Goal: Check status: Check status

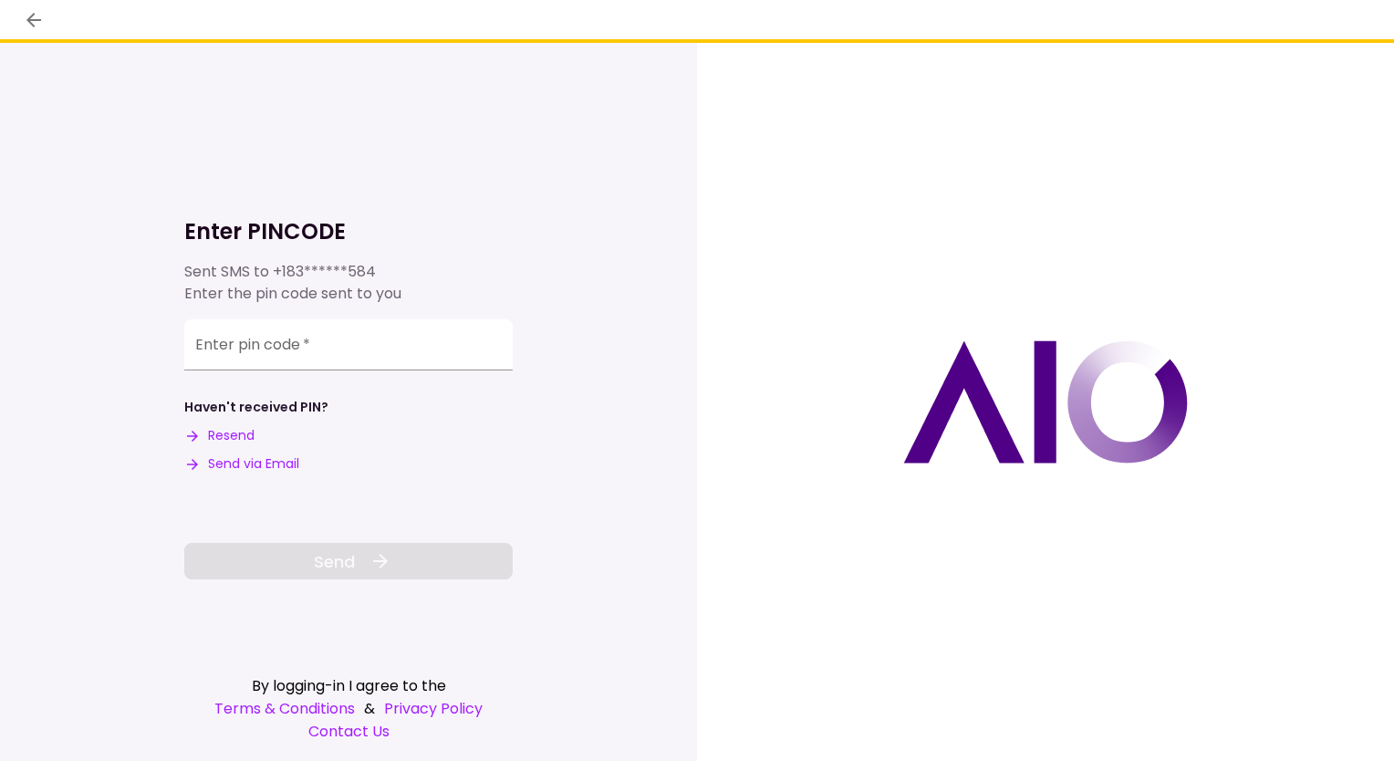
click at [269, 372] on div "Enter pin code   *" at bounding box center [348, 349] width 328 height 60
click at [281, 348] on input "Enter pin code   *" at bounding box center [348, 344] width 328 height 51
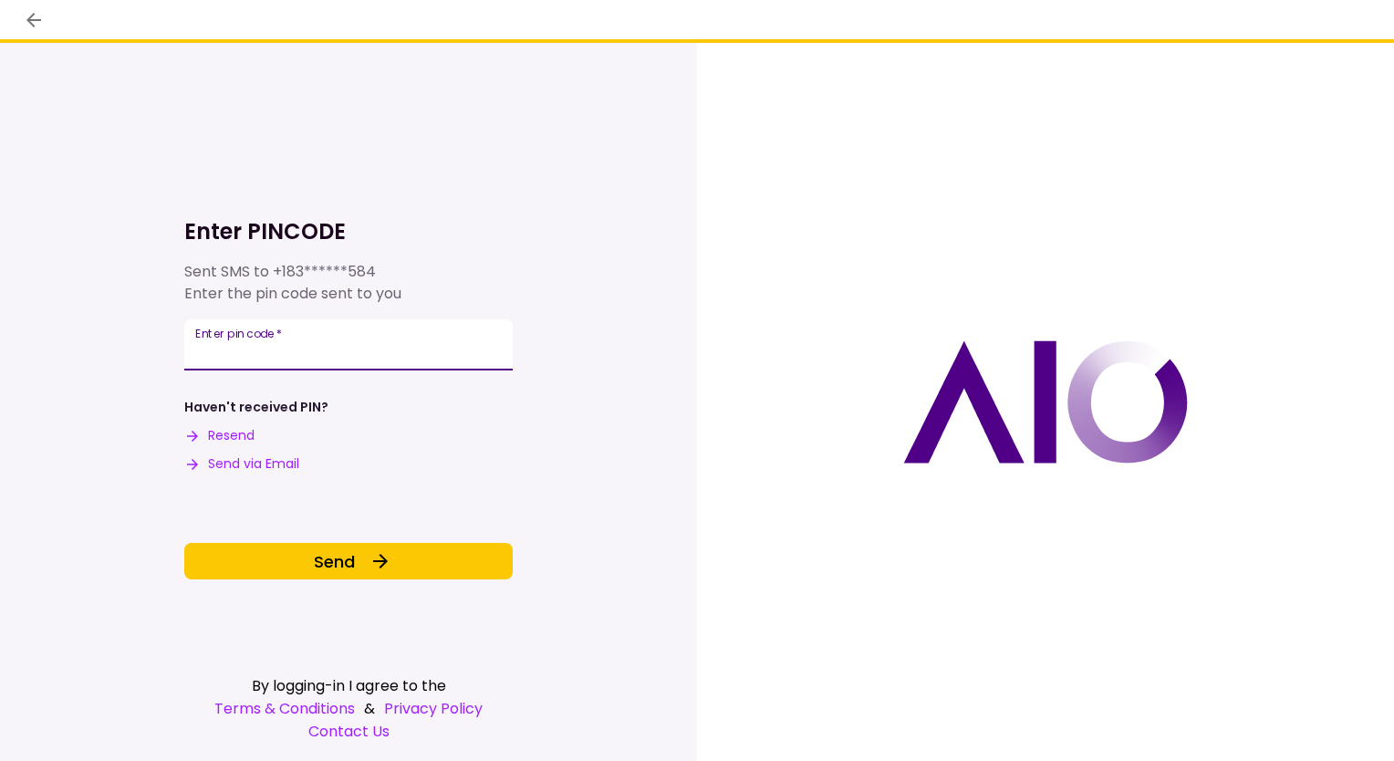
type input "******"
click at [374, 537] on div "Enter PINCODE Sent SMS to +183******584 Enter the pin code sent to you Enter pi…" at bounding box center [348, 370] width 328 height 420
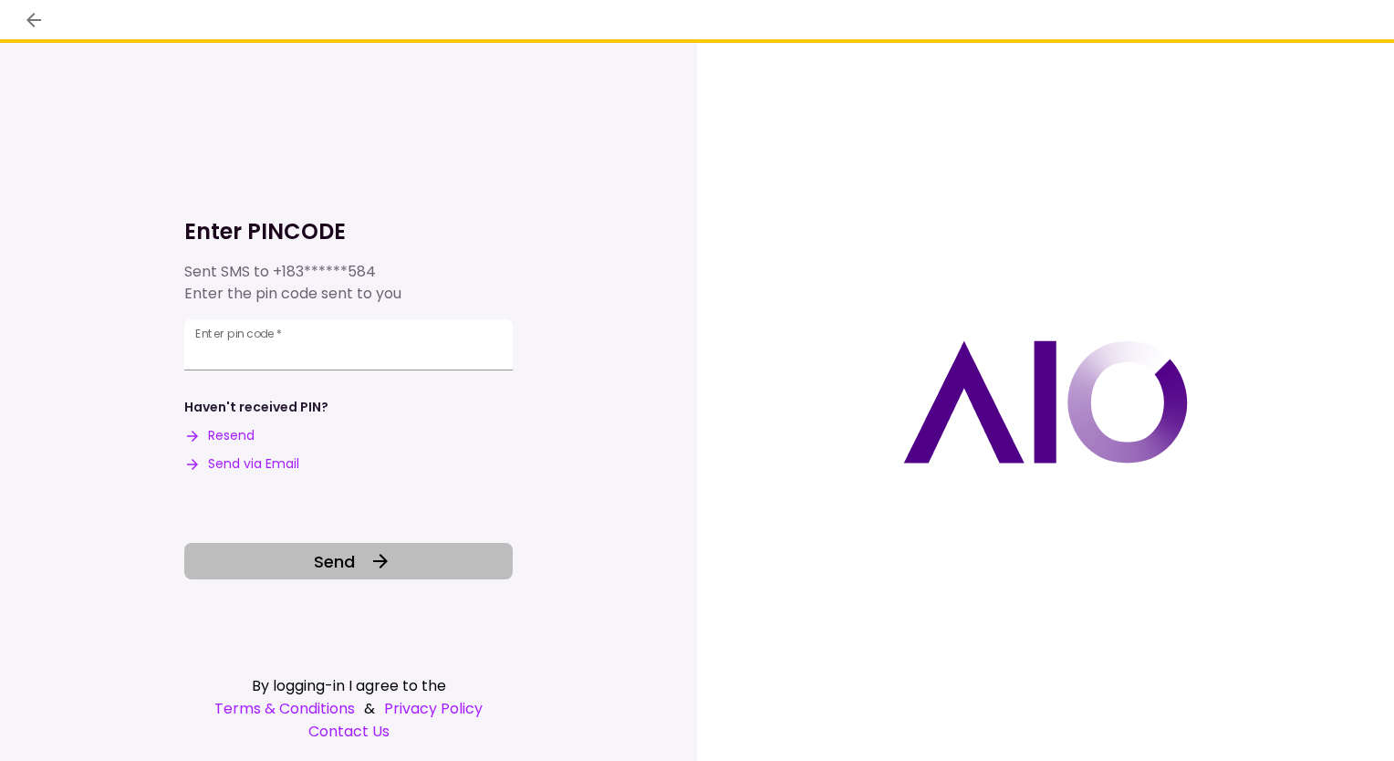
click at [360, 549] on button "Send" at bounding box center [348, 561] width 328 height 36
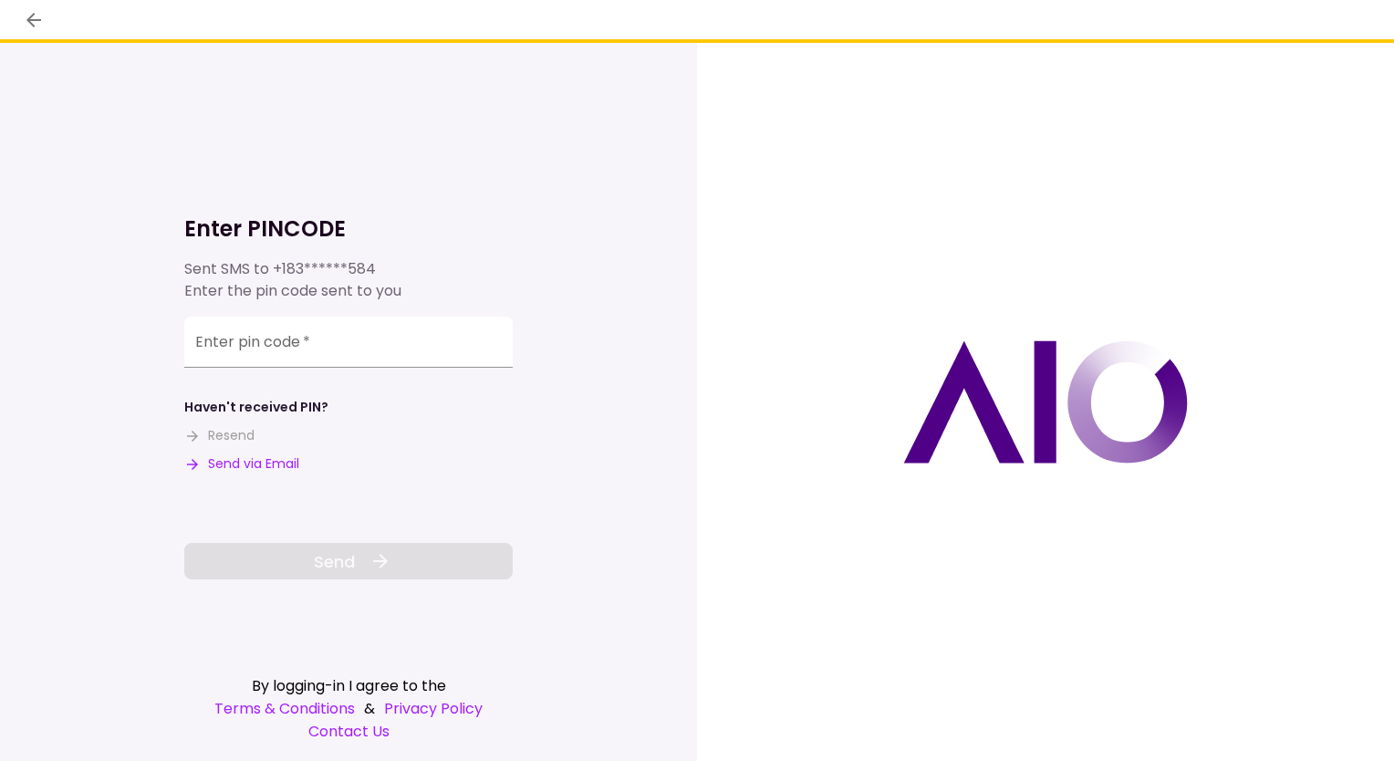
click at [213, 459] on button "Send via Email" at bounding box center [241, 463] width 115 height 19
click at [268, 336] on div "Enter pin code   *" at bounding box center [348, 342] width 328 height 51
click at [364, 335] on input "Enter pin code   *" at bounding box center [348, 344] width 328 height 51
paste input "******"
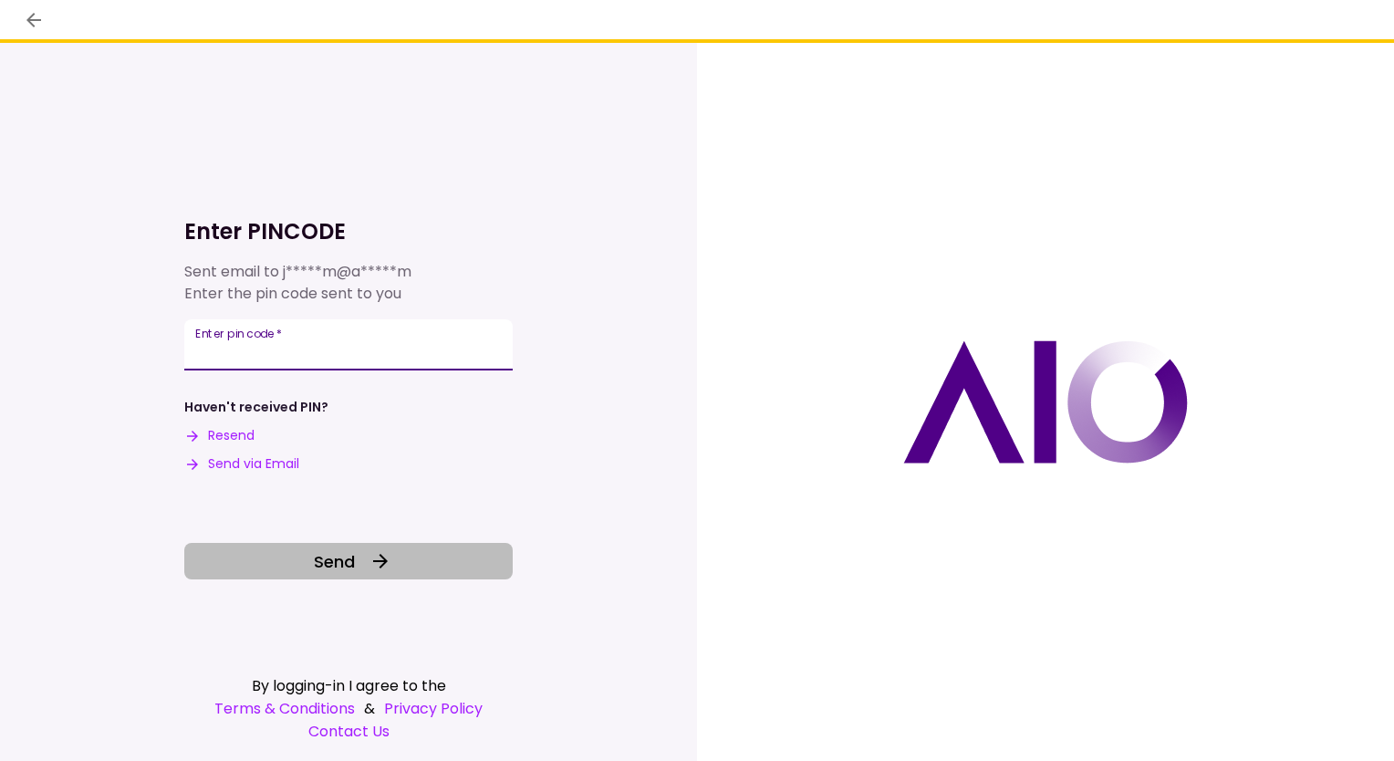
type input "******"
click at [336, 560] on span "Send" at bounding box center [334, 561] width 41 height 25
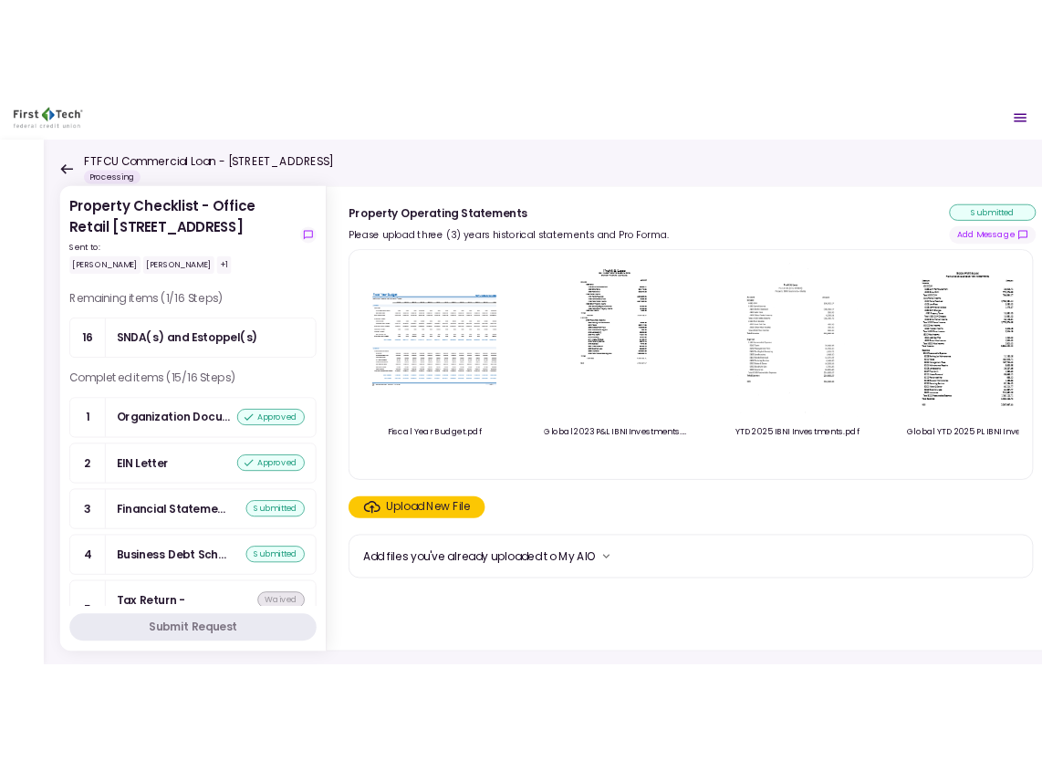
scroll to position [655, 0]
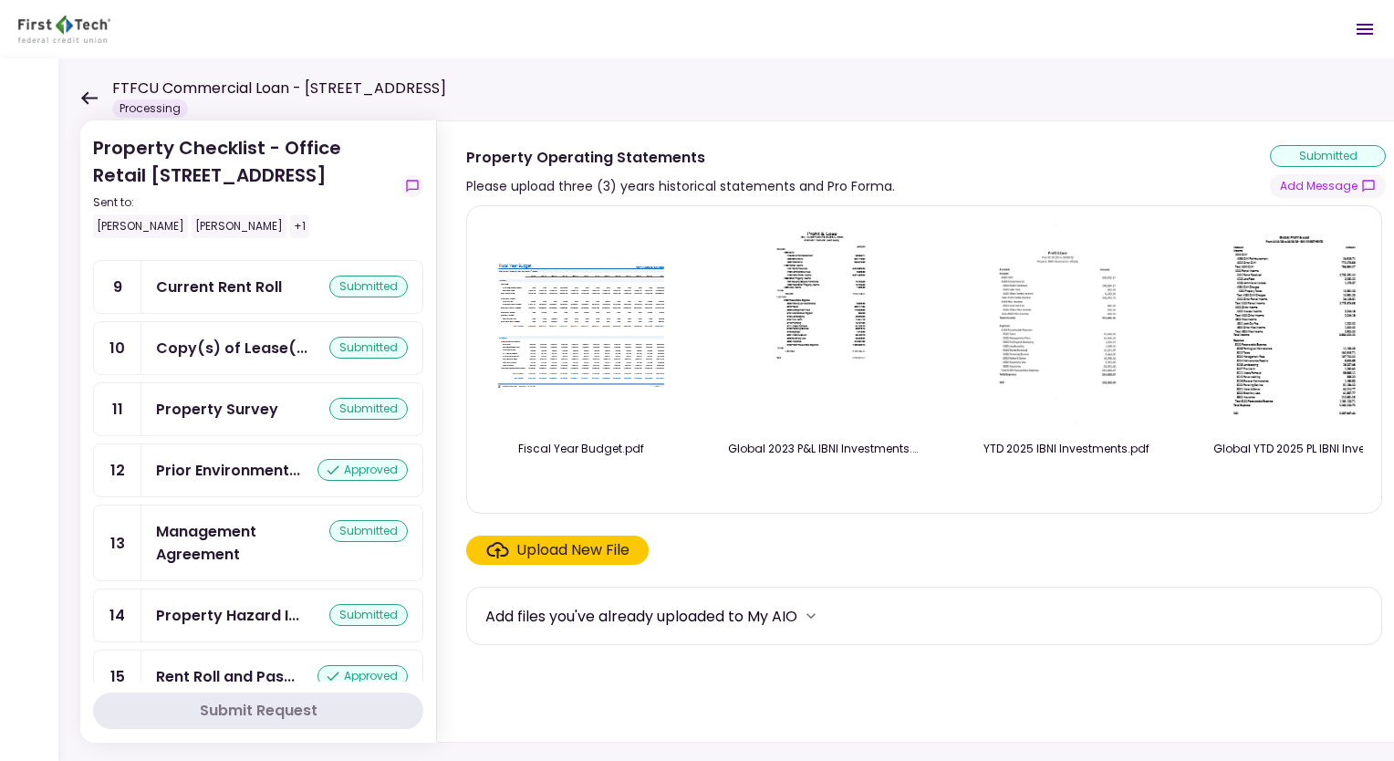
drag, startPoint x: 216, startPoint y: 380, endPoint x: 232, endPoint y: 373, distance: 16.8
click at [216, 398] on div "Property Survey" at bounding box center [217, 409] width 122 height 23
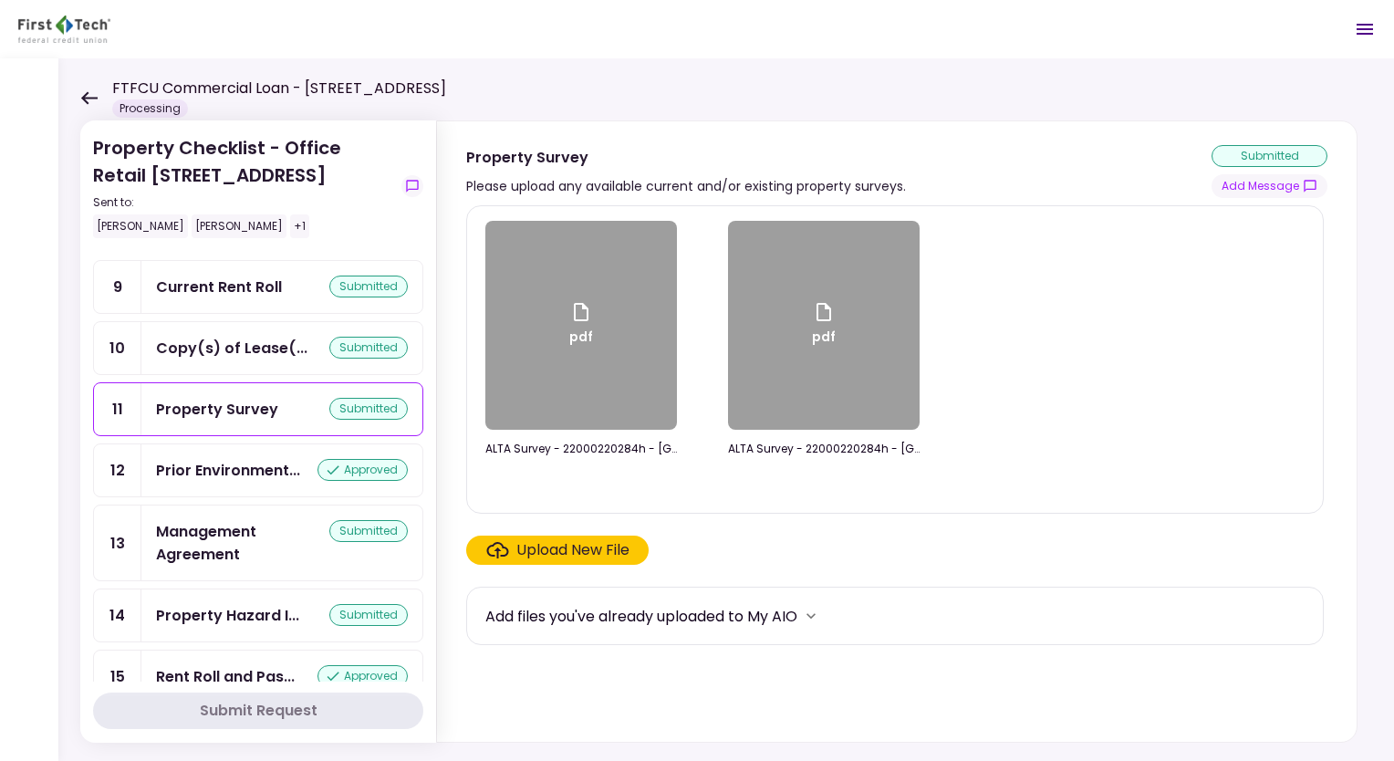
click at [570, 366] on div "pdf" at bounding box center [581, 325] width 192 height 209
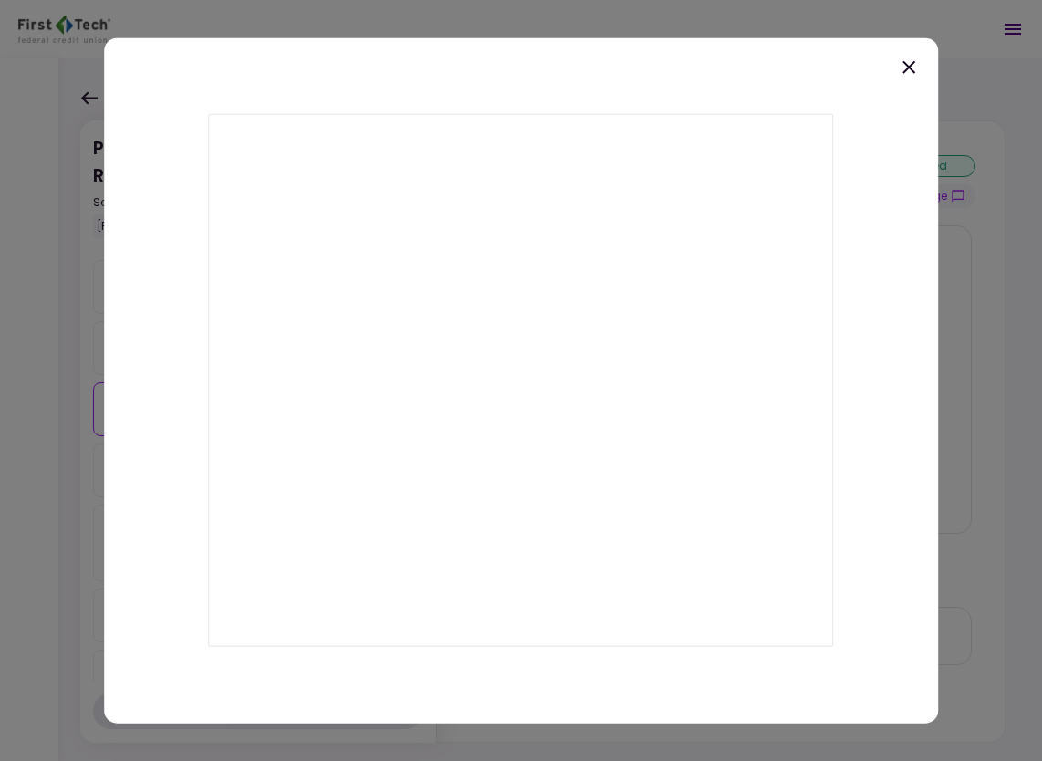
click at [910, 71] on icon at bounding box center [909, 68] width 22 height 22
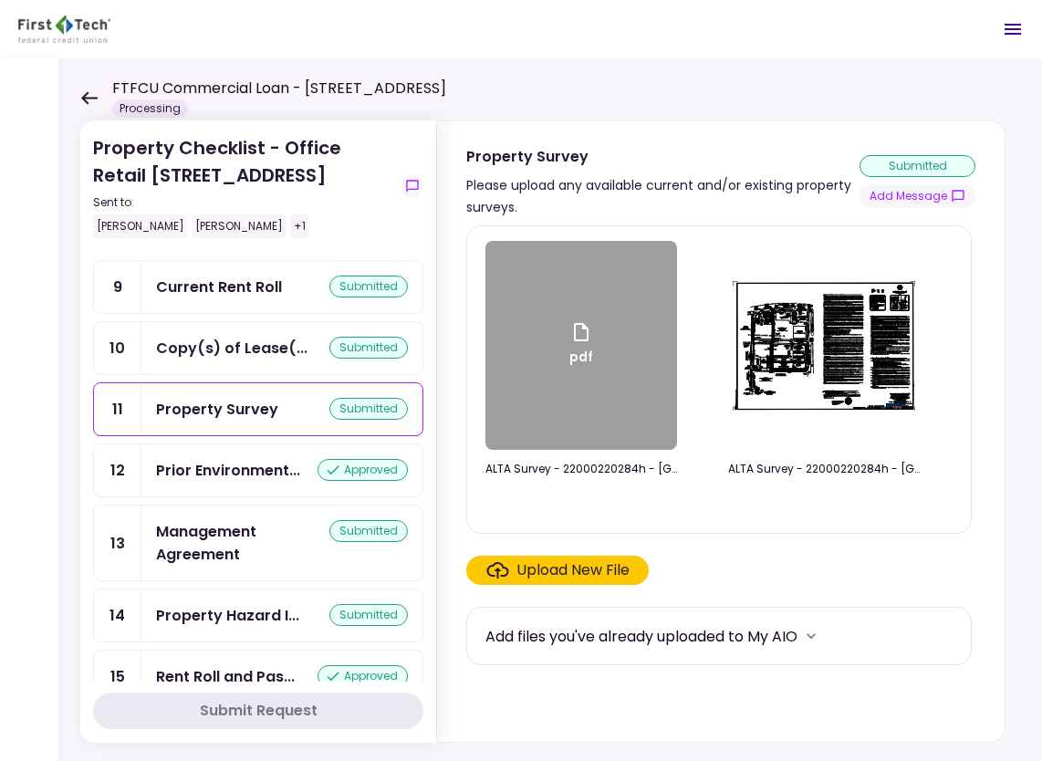
click at [847, 398] on img at bounding box center [824, 346] width 182 height 130
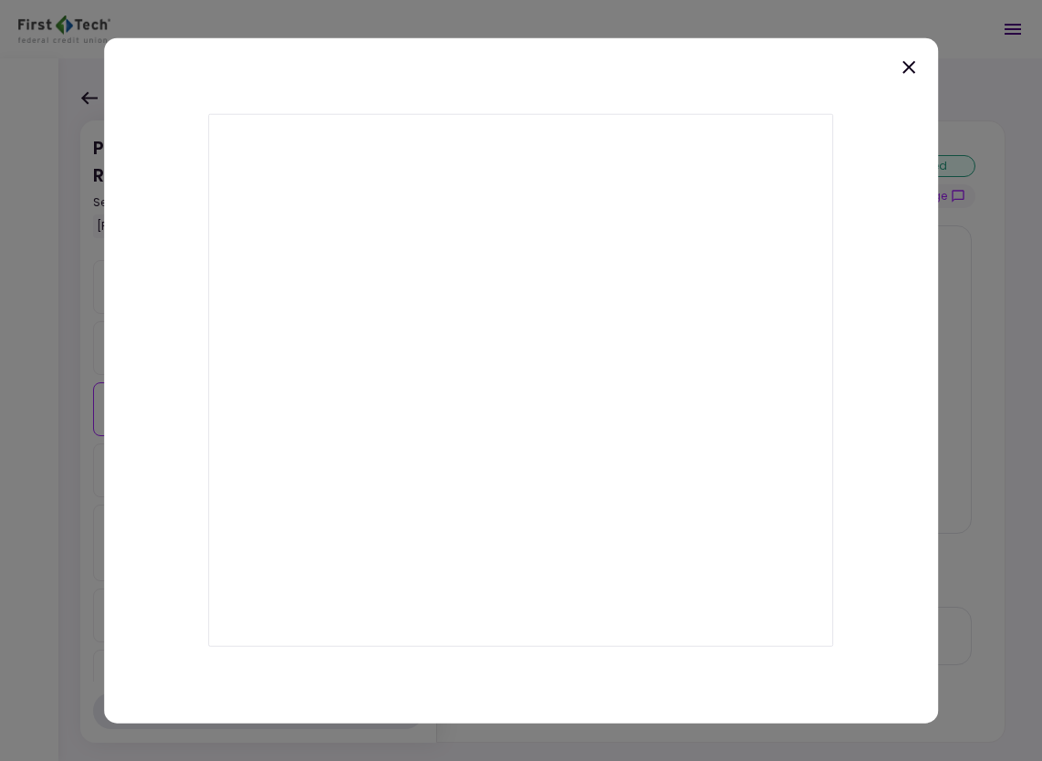
click at [914, 66] on icon at bounding box center [909, 68] width 22 height 22
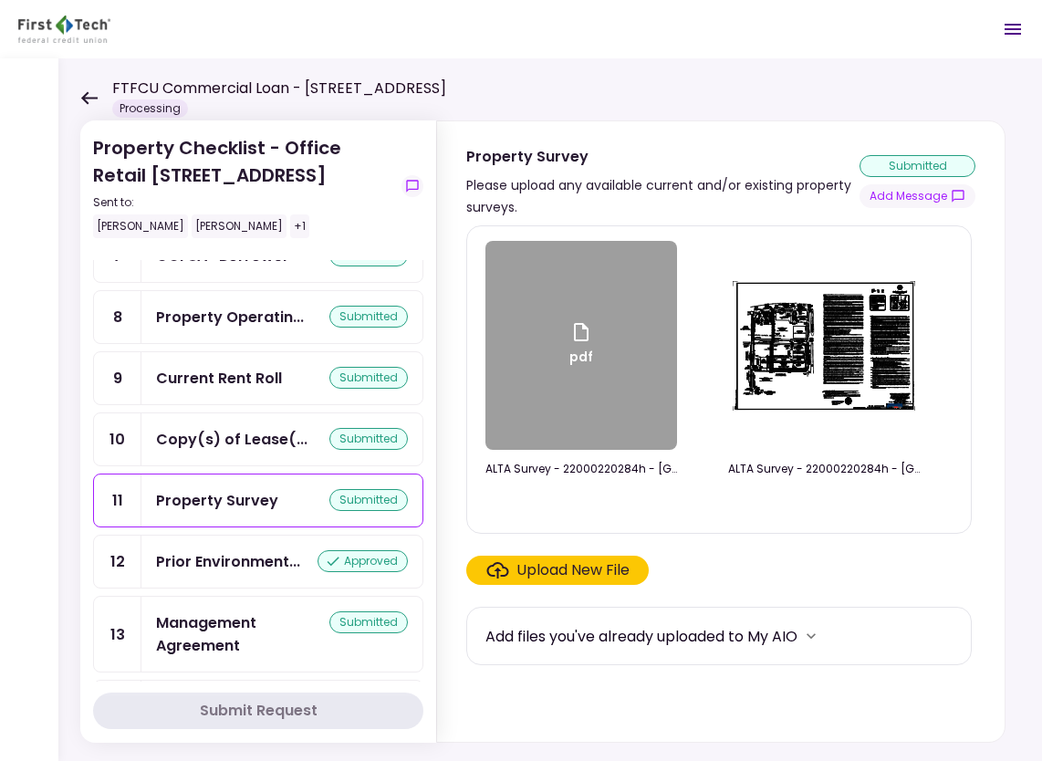
scroll to position [473, 0]
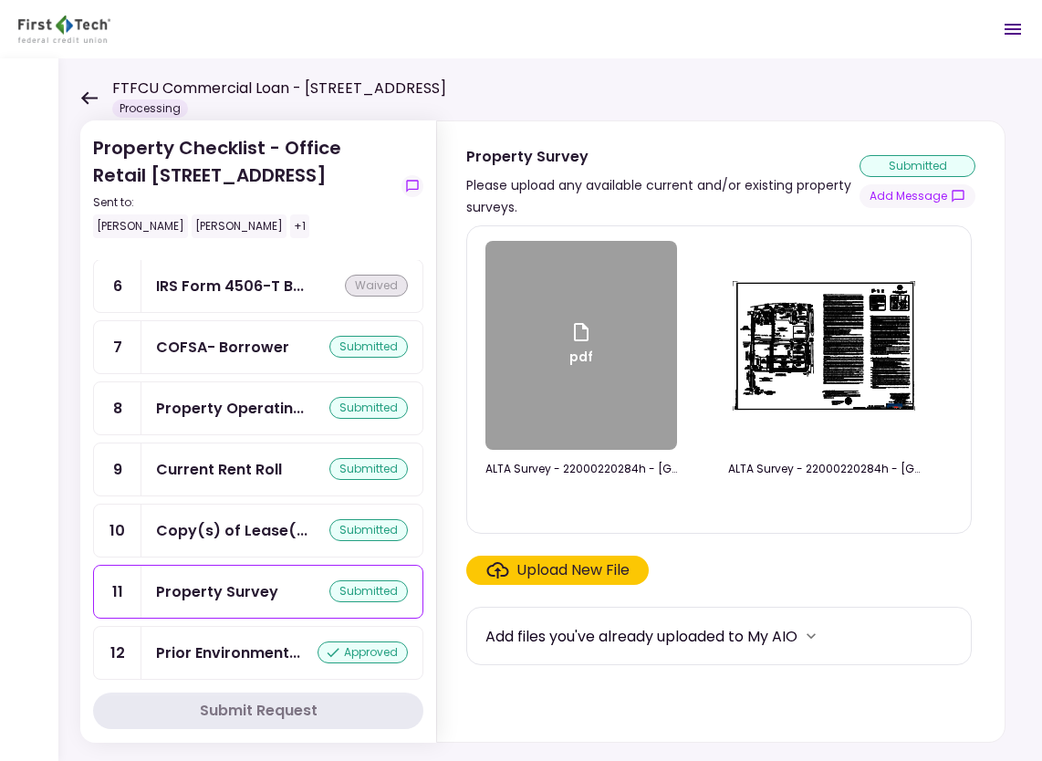
click at [194, 458] on div "Current Rent Roll" at bounding box center [219, 469] width 126 height 23
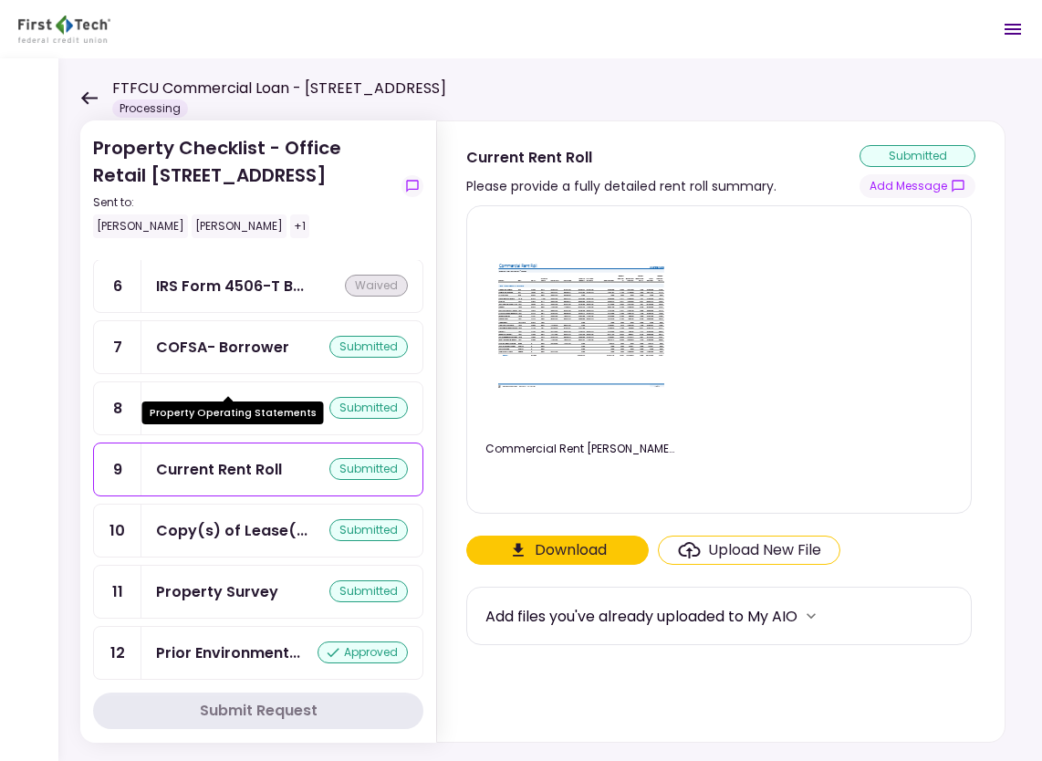
click at [270, 397] on div "Property Operatin..." at bounding box center [230, 408] width 148 height 23
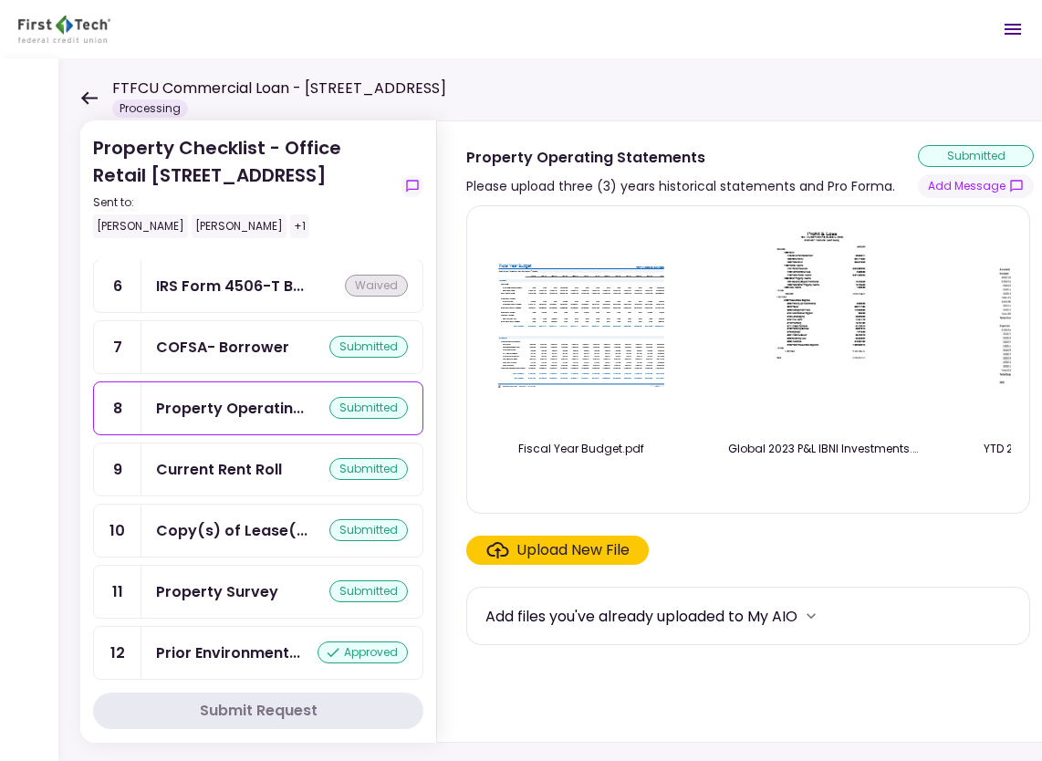
click at [838, 326] on img at bounding box center [824, 325] width 162 height 209
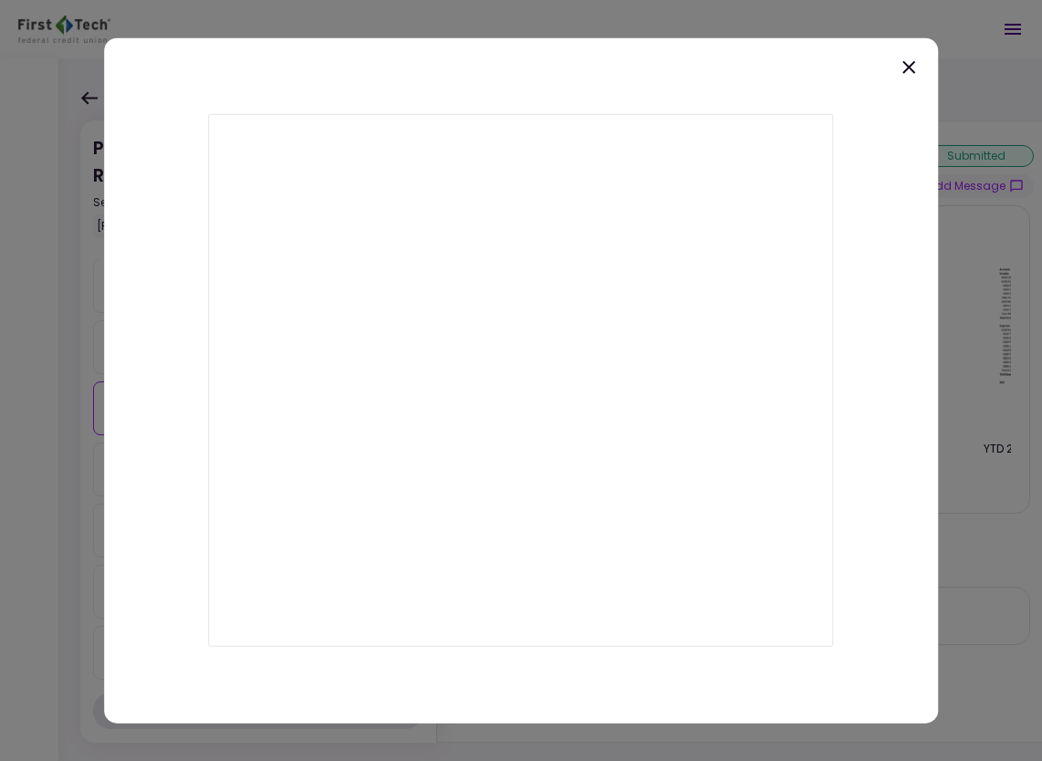
click at [910, 57] on icon at bounding box center [909, 68] width 22 height 22
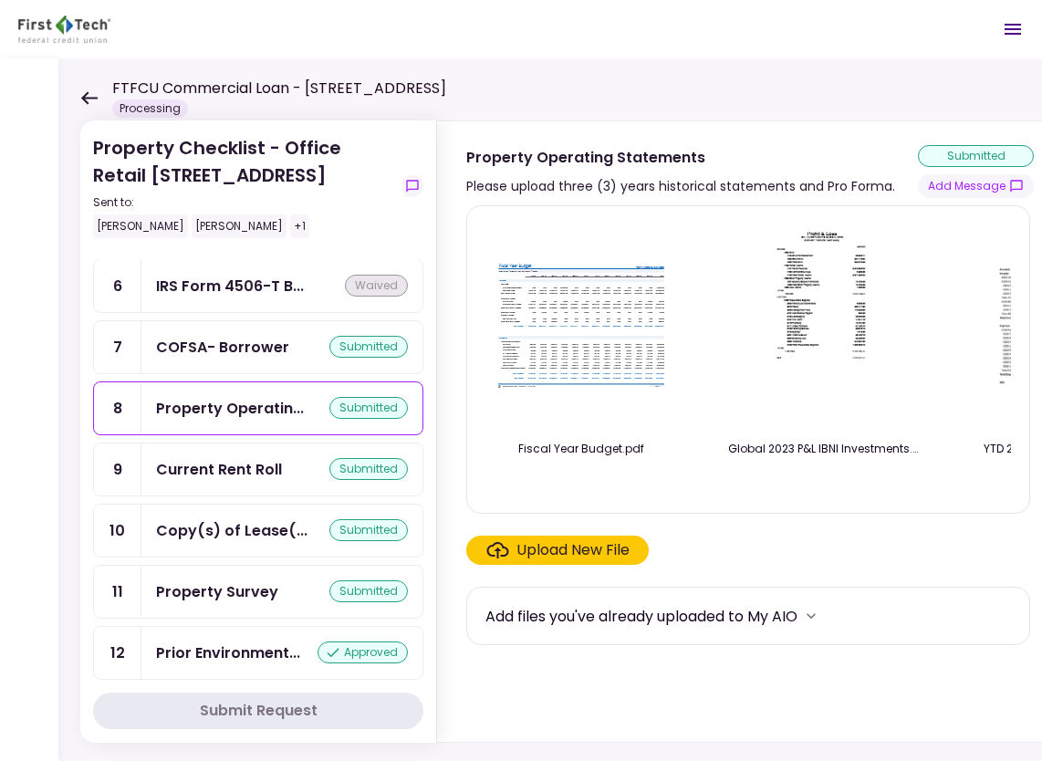
click at [597, 323] on img at bounding box center [581, 325] width 182 height 140
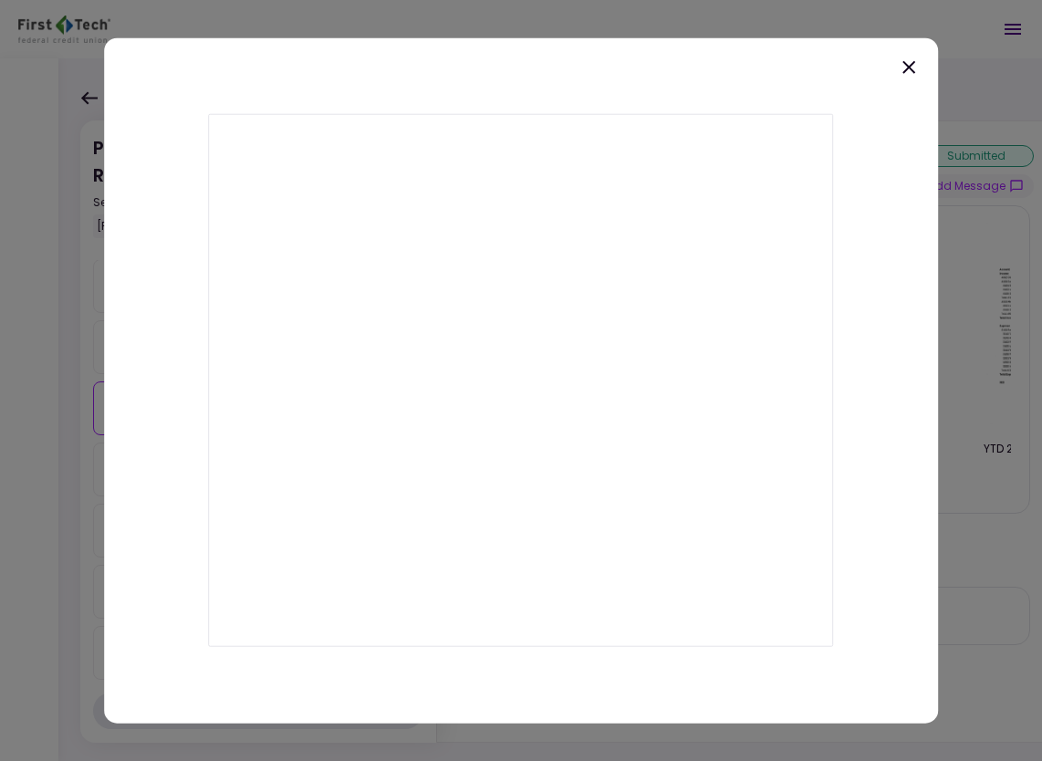
click at [912, 64] on icon at bounding box center [908, 67] width 13 height 13
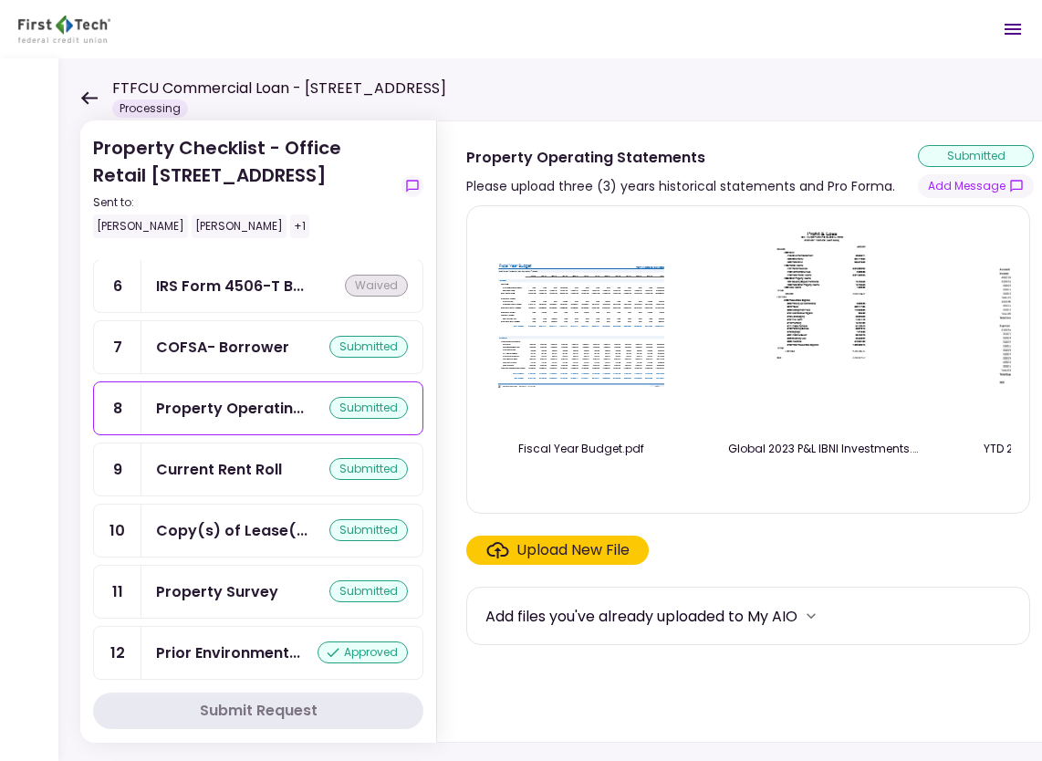
click at [671, 497] on div "Fiscal Year Budget.pdf Global 2023 P&L IBNI Investments.pdf YTD 2025 IBNI Inves…" at bounding box center [747, 359] width 525 height 277
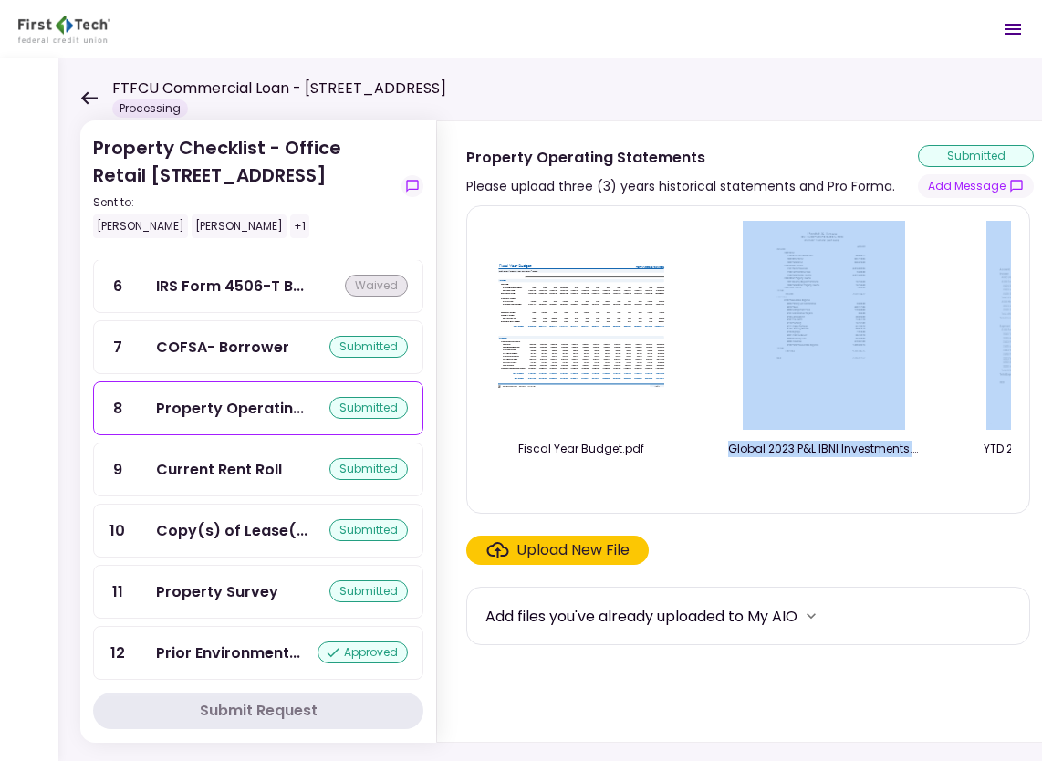
drag, startPoint x: 671, startPoint y: 497, endPoint x: 777, endPoint y: 493, distance: 106.8
click at [777, 493] on div "Fiscal Year Budget.pdf Global 2023 P&L IBNI Investments.pdf YTD 2025 IBNI Inves…" at bounding box center [747, 359] width 525 height 277
drag, startPoint x: 777, startPoint y: 493, endPoint x: 879, endPoint y: 488, distance: 102.3
click at [879, 488] on div at bounding box center [824, 482] width 192 height 25
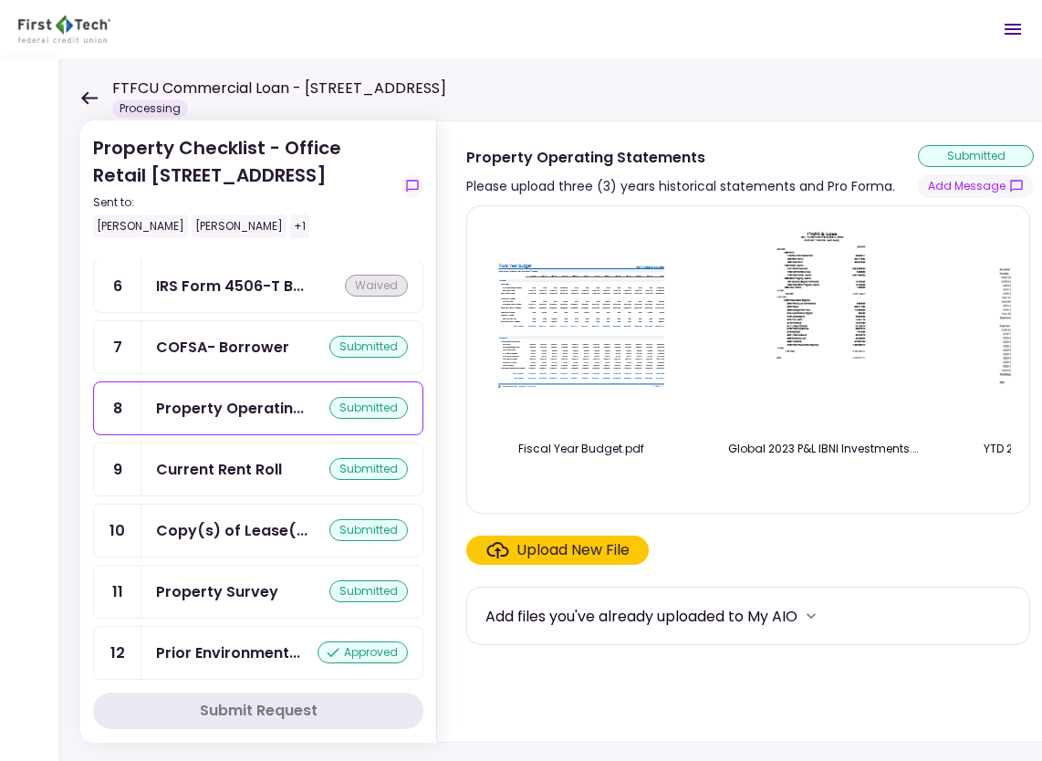
click at [690, 504] on div "Fiscal Year Budget.pdf Global 2023 P&L IBNI Investments.pdf YTD 2025 IBNI Inves…" at bounding box center [748, 359] width 564 height 308
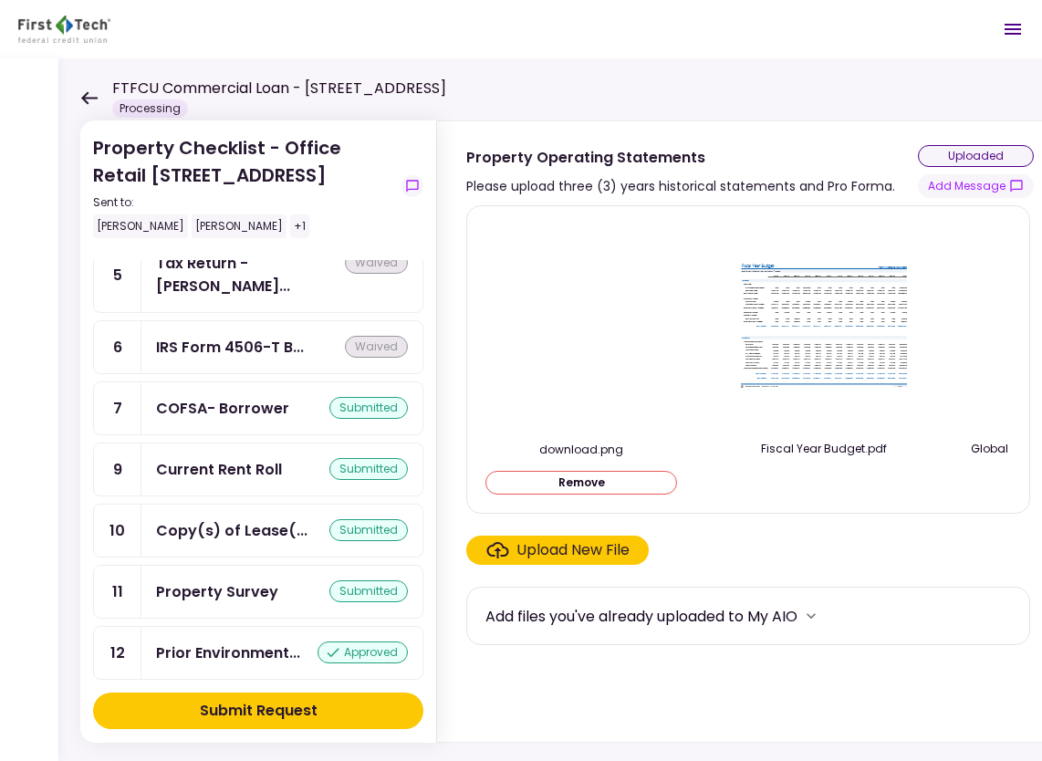
scroll to position [533, 0]
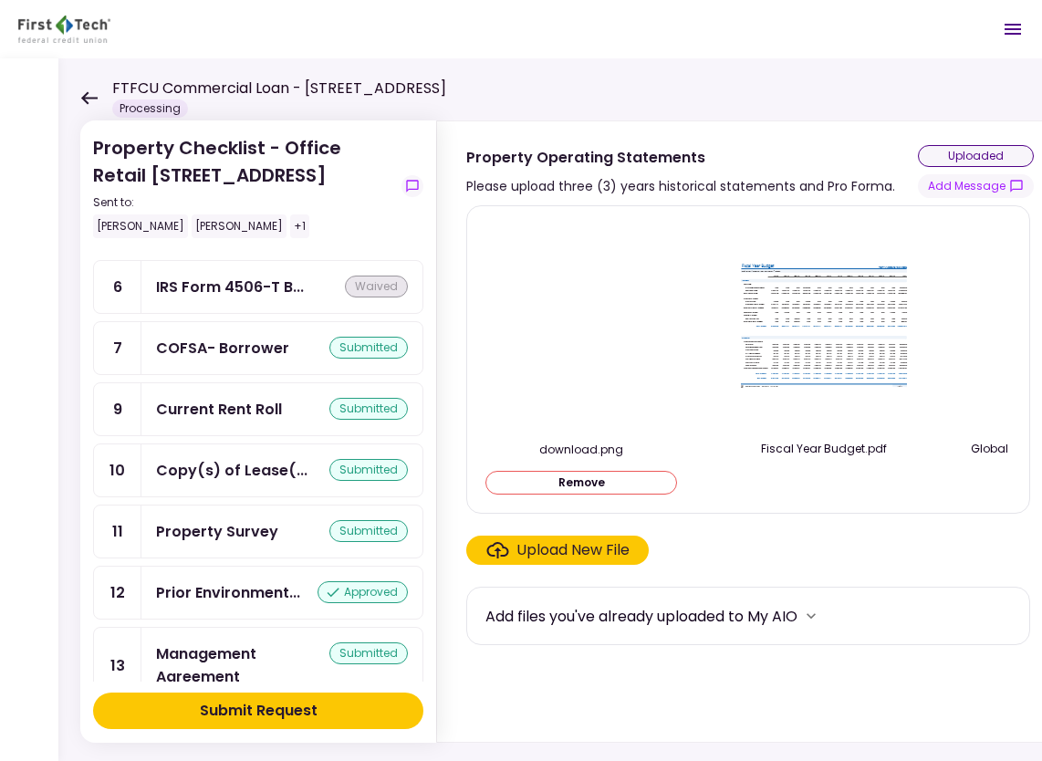
click at [857, 509] on div "download.png Remove Fiscal Year Budget.pdf Global 2023 P&L IBNI Investments.pdf…" at bounding box center [748, 359] width 564 height 308
click at [606, 482] on button "Remove" at bounding box center [581, 483] width 192 height 24
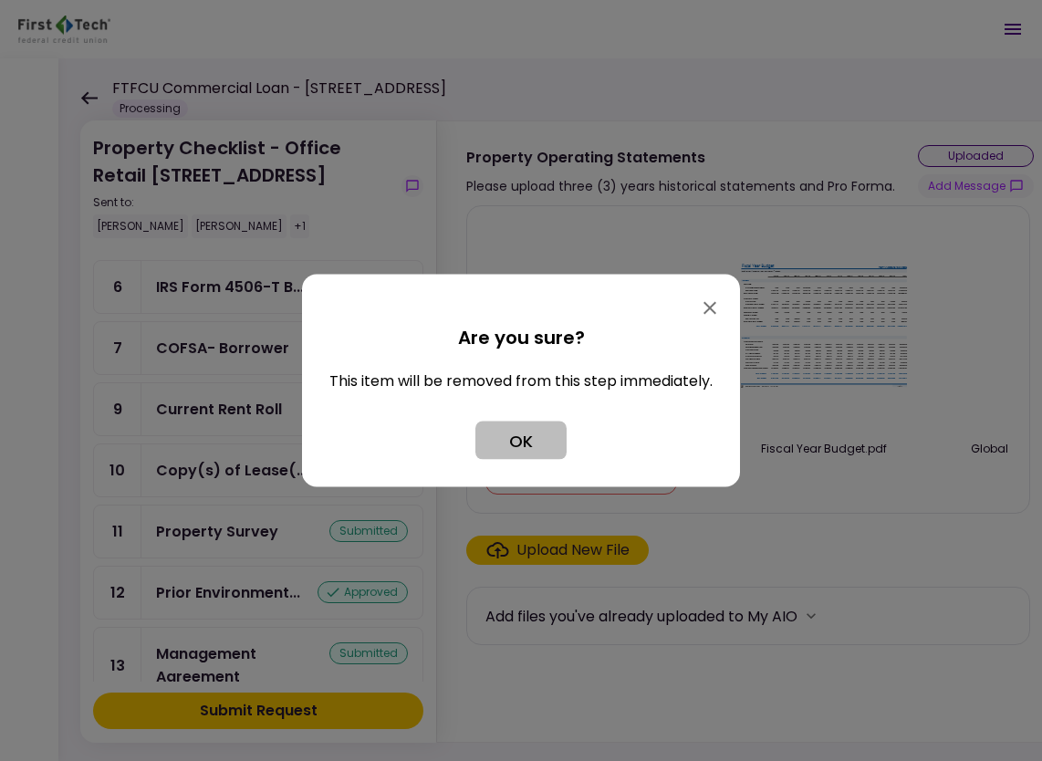
click at [541, 435] on button "OK" at bounding box center [520, 440] width 91 height 38
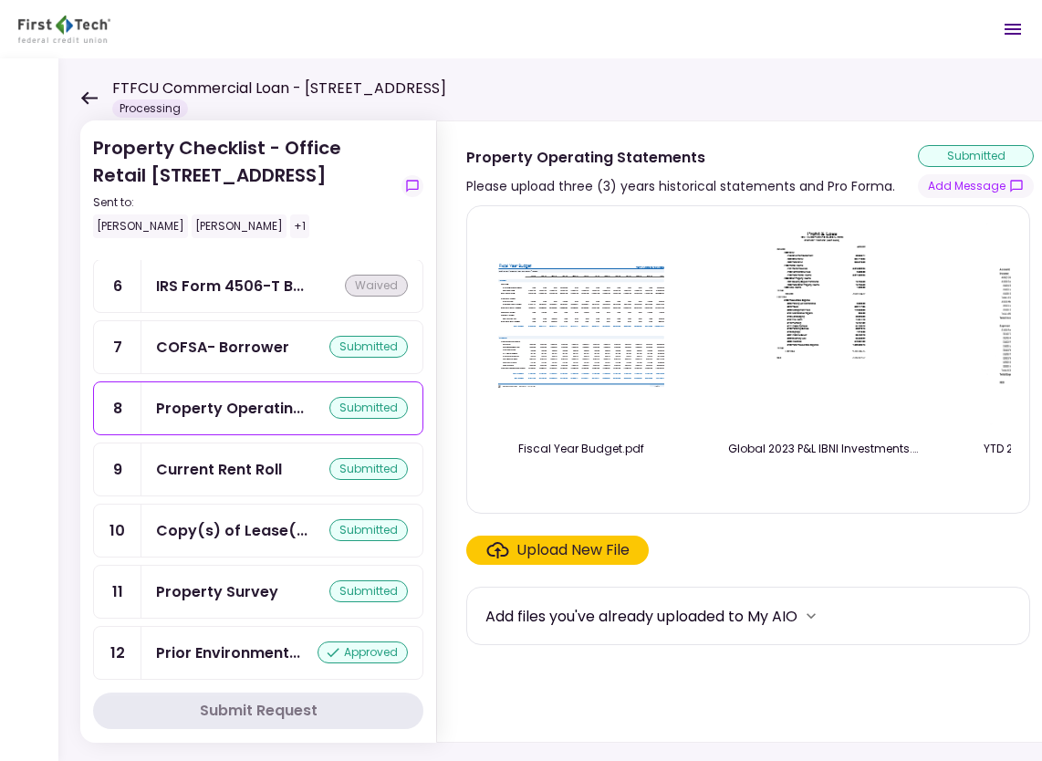
drag, startPoint x: 868, startPoint y: 494, endPoint x: 777, endPoint y: 491, distance: 90.4
click at [777, 491] on div at bounding box center [824, 482] width 192 height 25
click at [867, 413] on img at bounding box center [824, 325] width 162 height 209
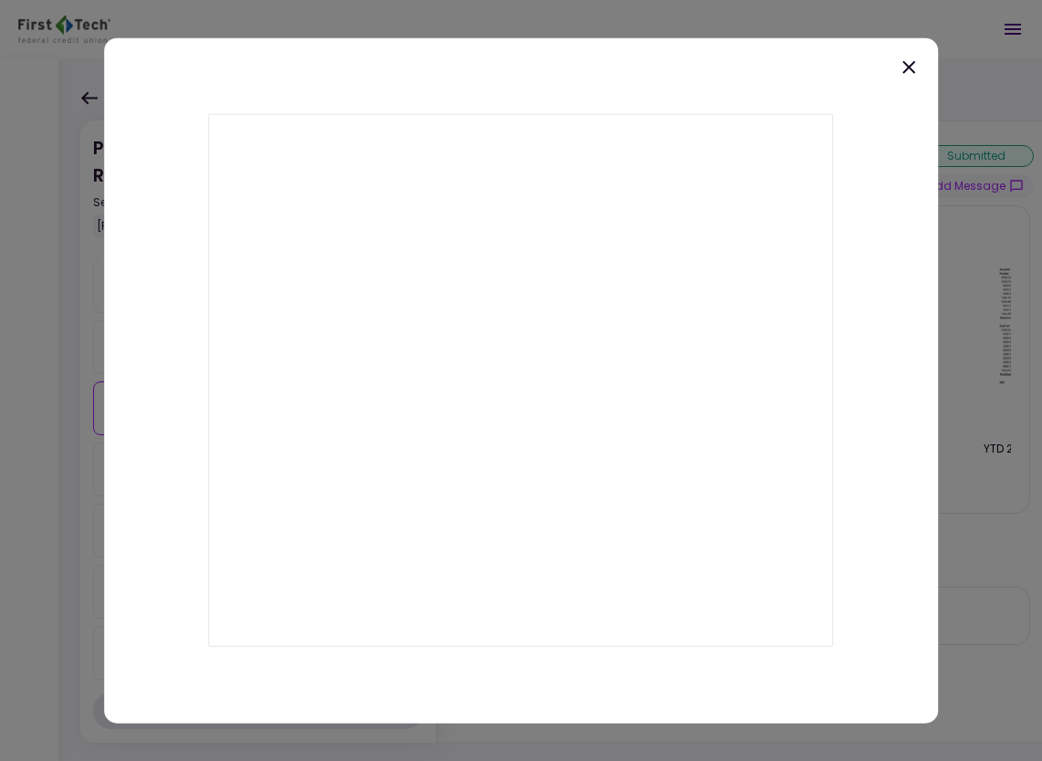
click at [911, 63] on icon at bounding box center [908, 67] width 13 height 13
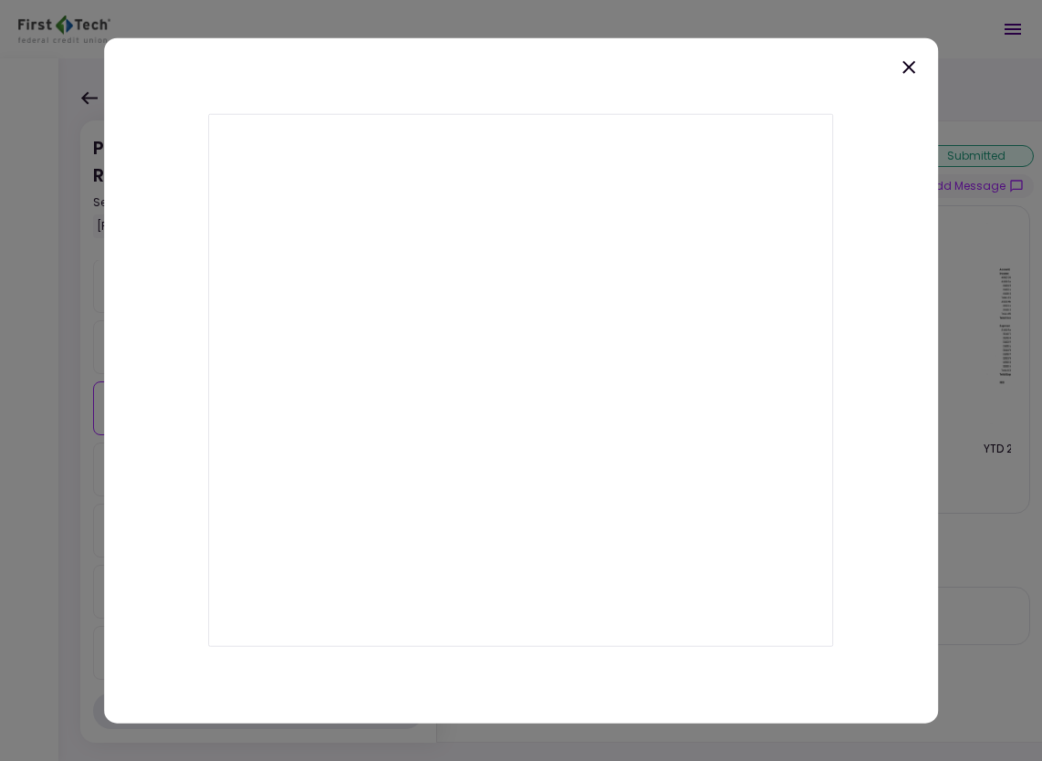
click at [906, 66] on icon at bounding box center [908, 67] width 13 height 13
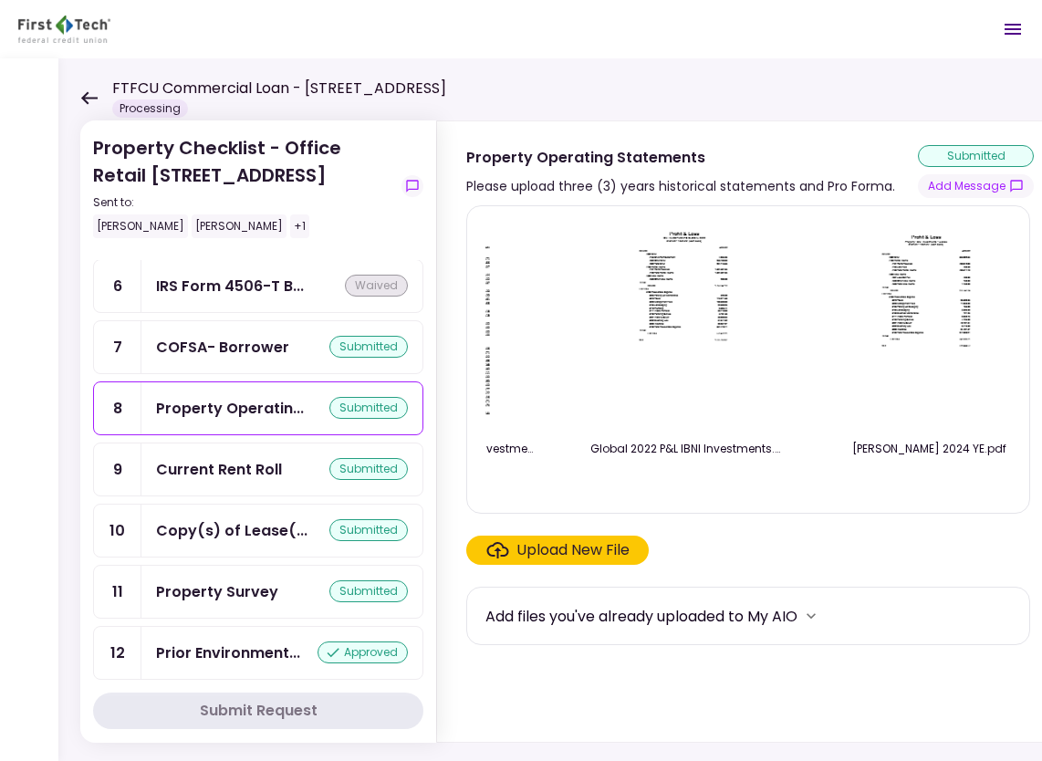
scroll to position [0, 883]
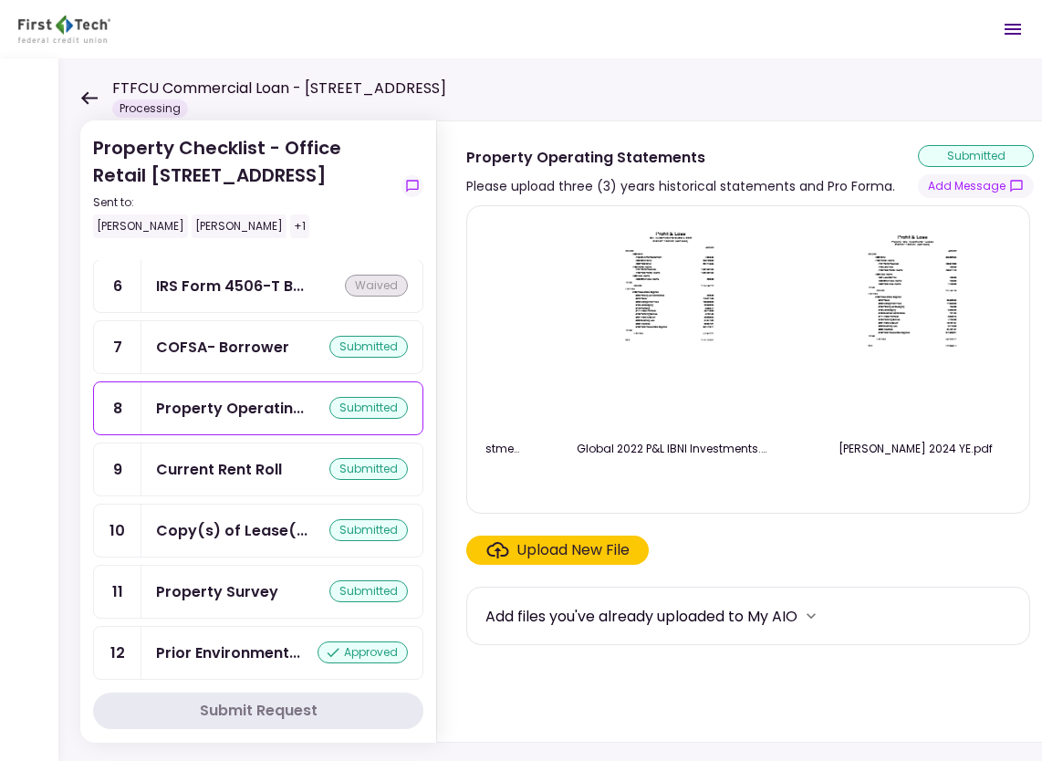
click at [965, 289] on img at bounding box center [915, 325] width 162 height 209
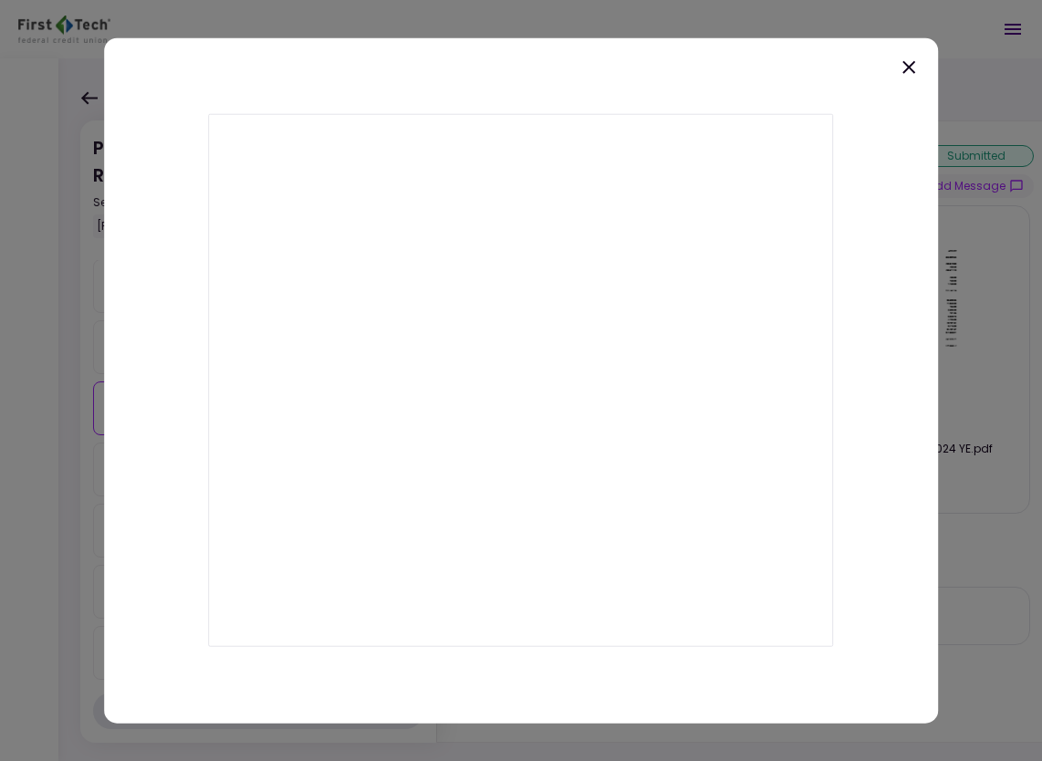
click at [907, 66] on icon at bounding box center [908, 67] width 13 height 13
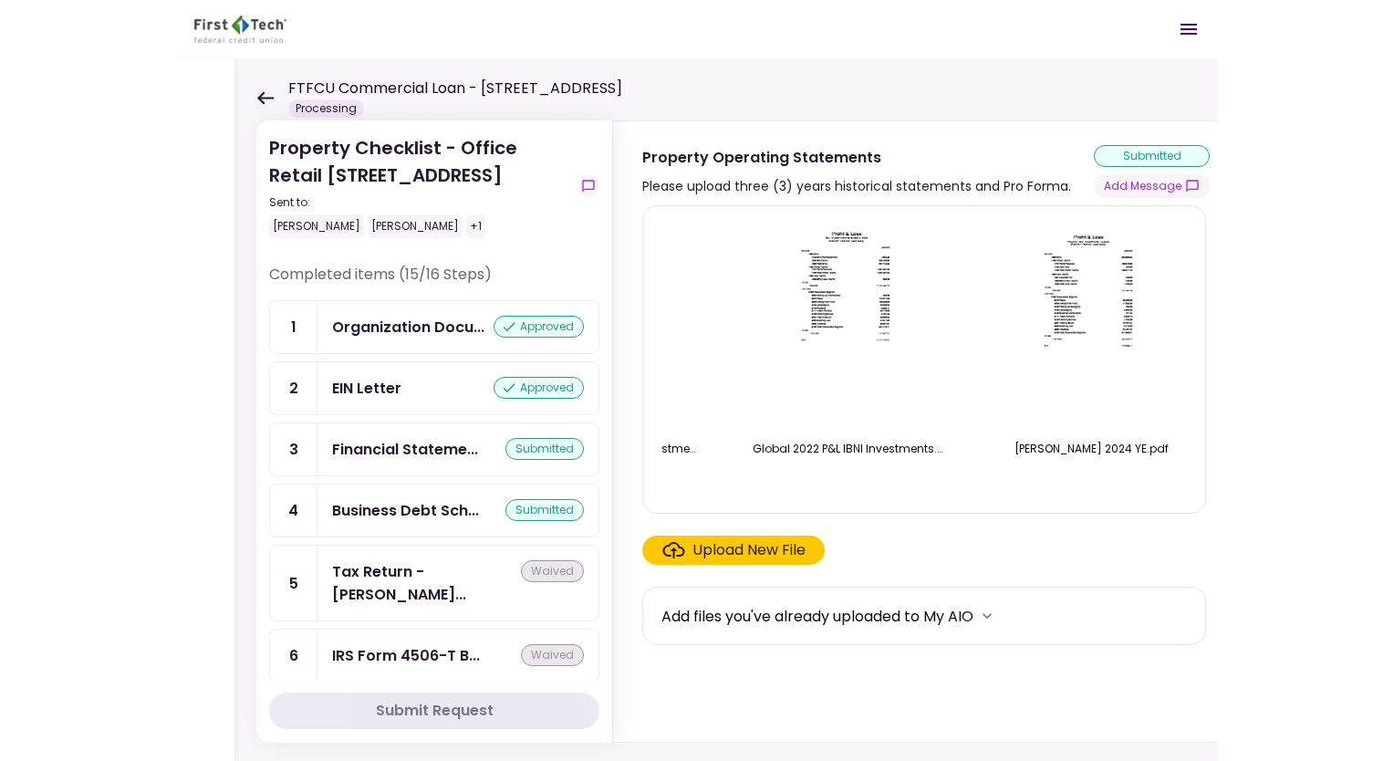
scroll to position [0, 0]
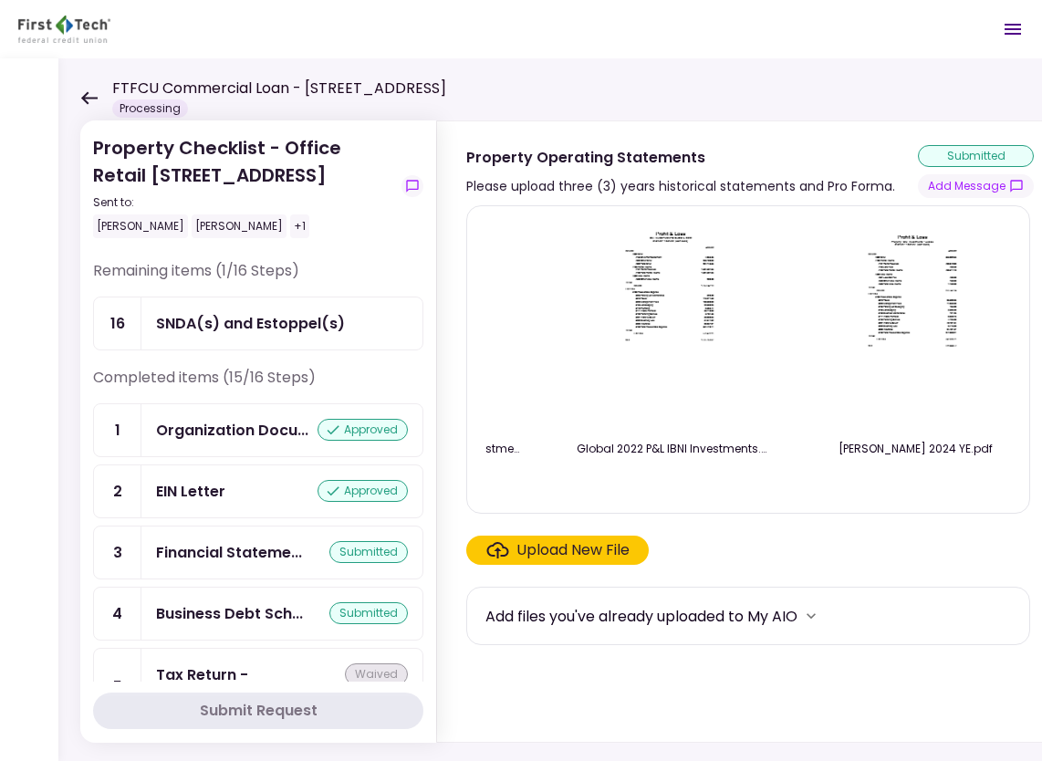
click at [82, 97] on icon at bounding box center [89, 97] width 16 height 13
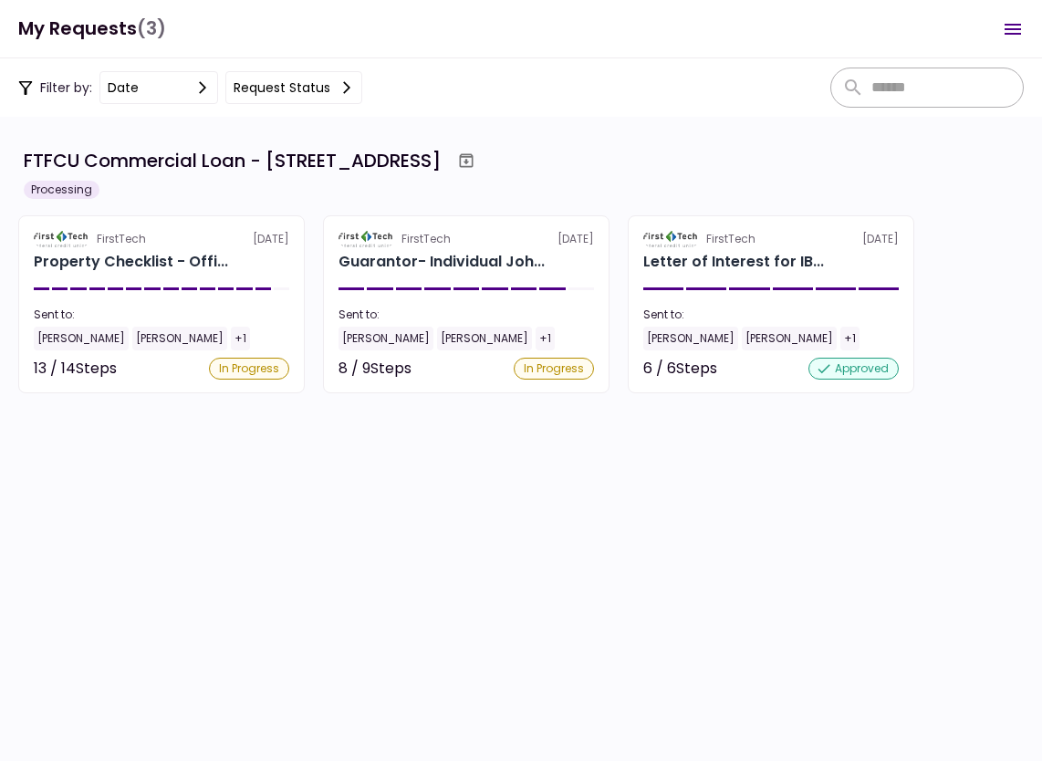
click at [140, 423] on div "14 required steps" at bounding box center [161, 419] width 248 height 23
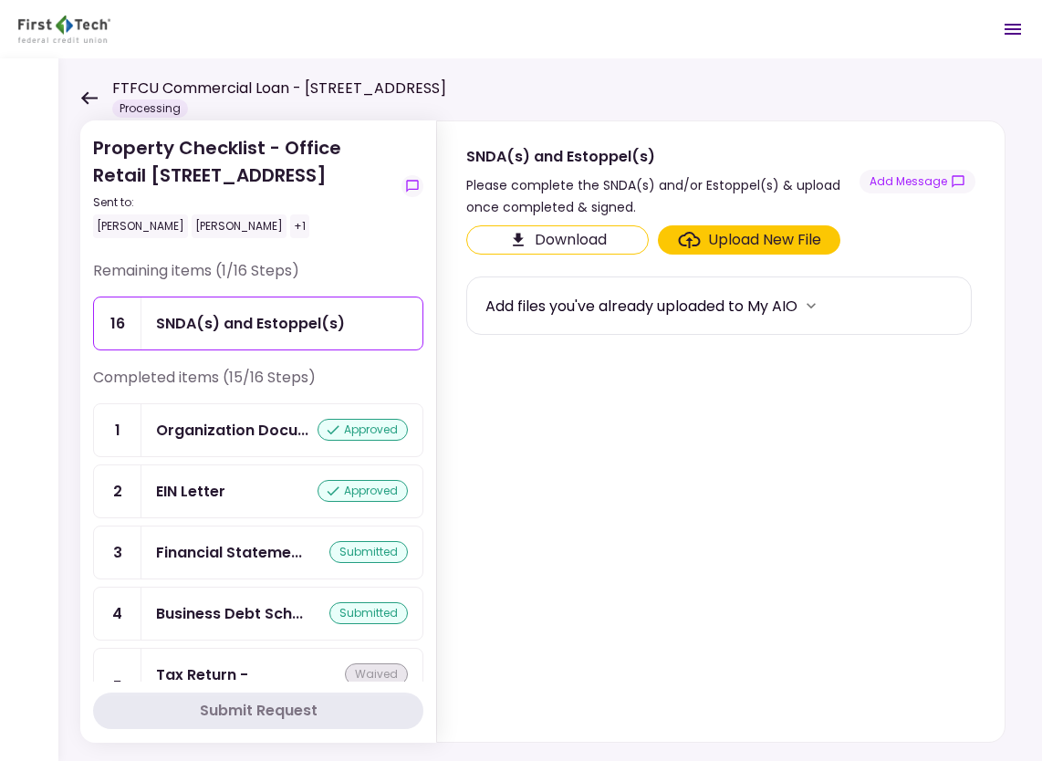
click at [563, 192] on div "Please complete the SNDA(s) and/or Estoppel(s) & upload once completed & signed." at bounding box center [662, 196] width 393 height 44
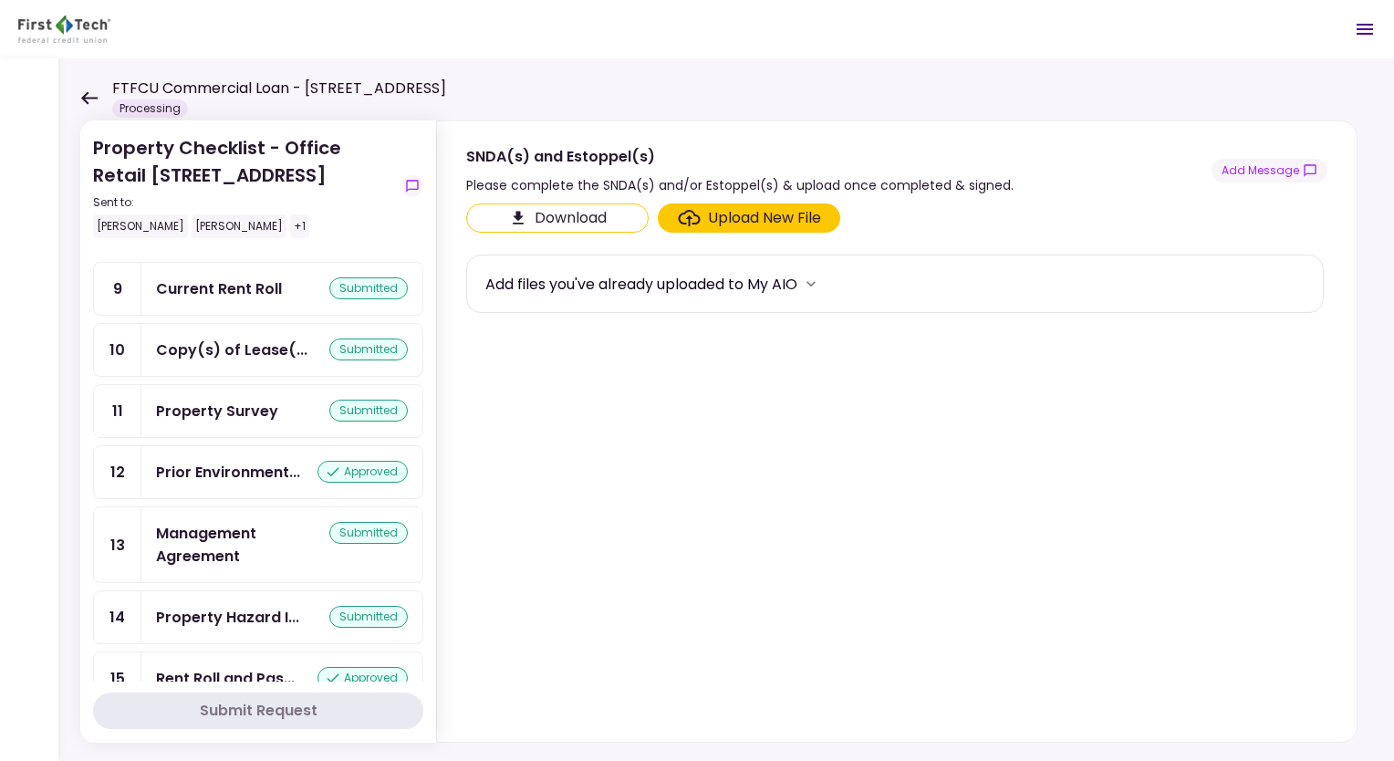
scroll to position [655, 0]
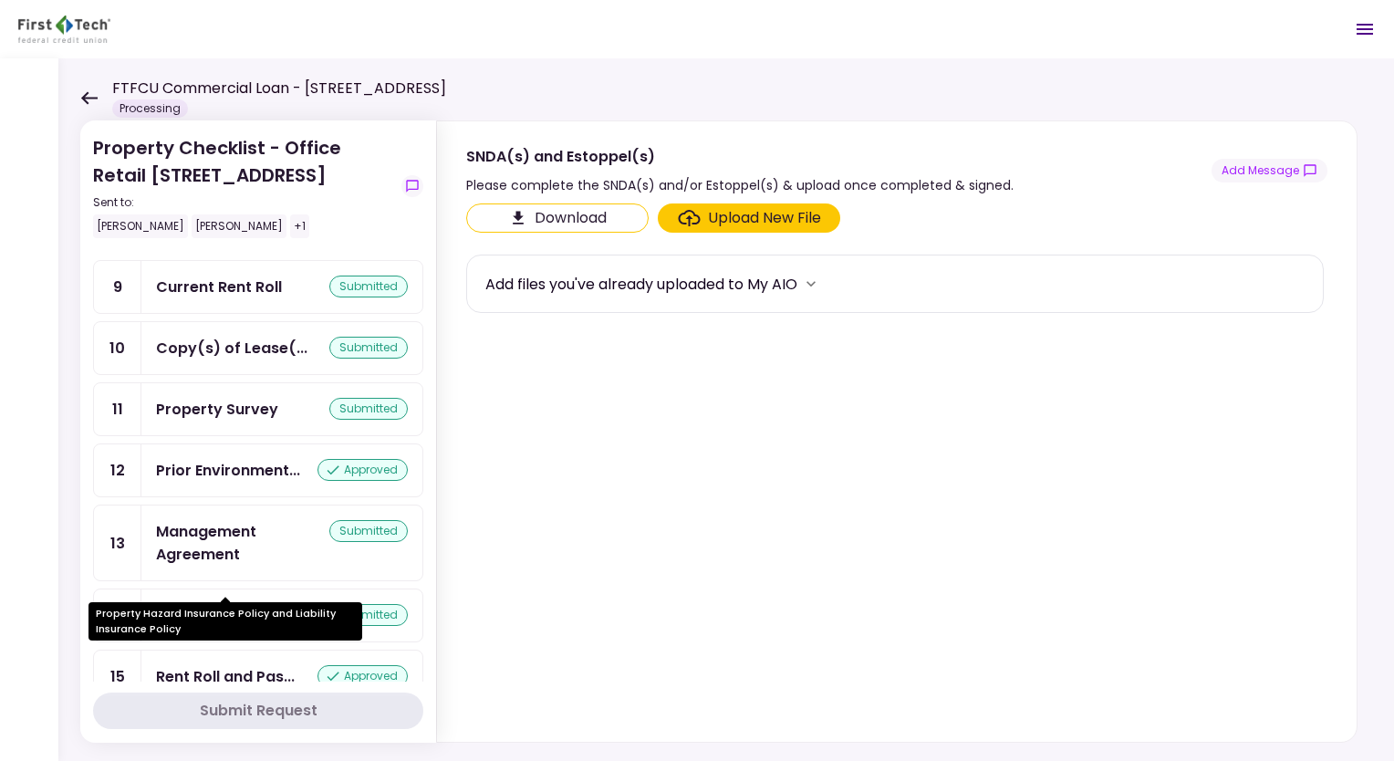
click at [261, 604] on div "Property Hazard I..." at bounding box center [227, 615] width 143 height 23
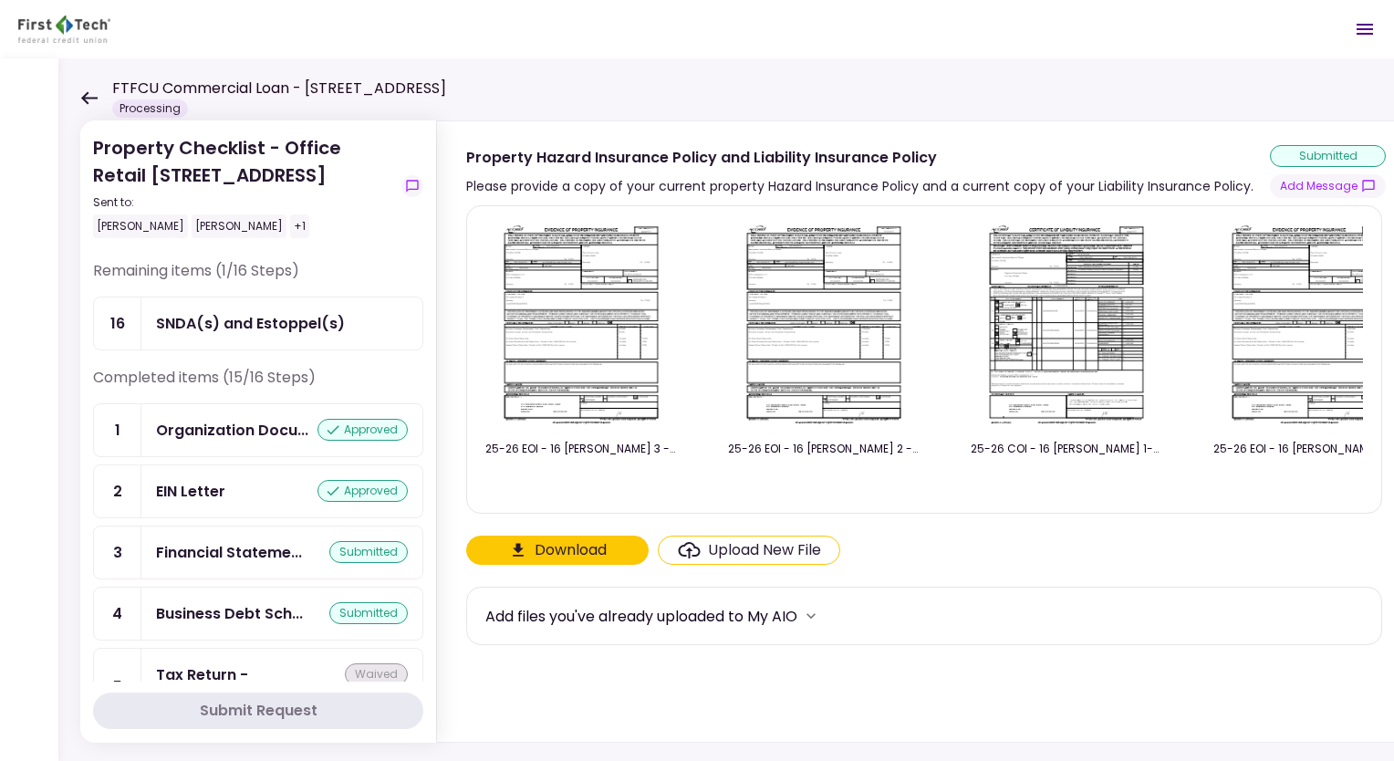
click at [90, 88] on div "FTFCU Commercial Loan - [STREET_ADDRESS] Processing" at bounding box center [263, 98] width 366 height 40
click at [88, 98] on icon at bounding box center [89, 97] width 16 height 13
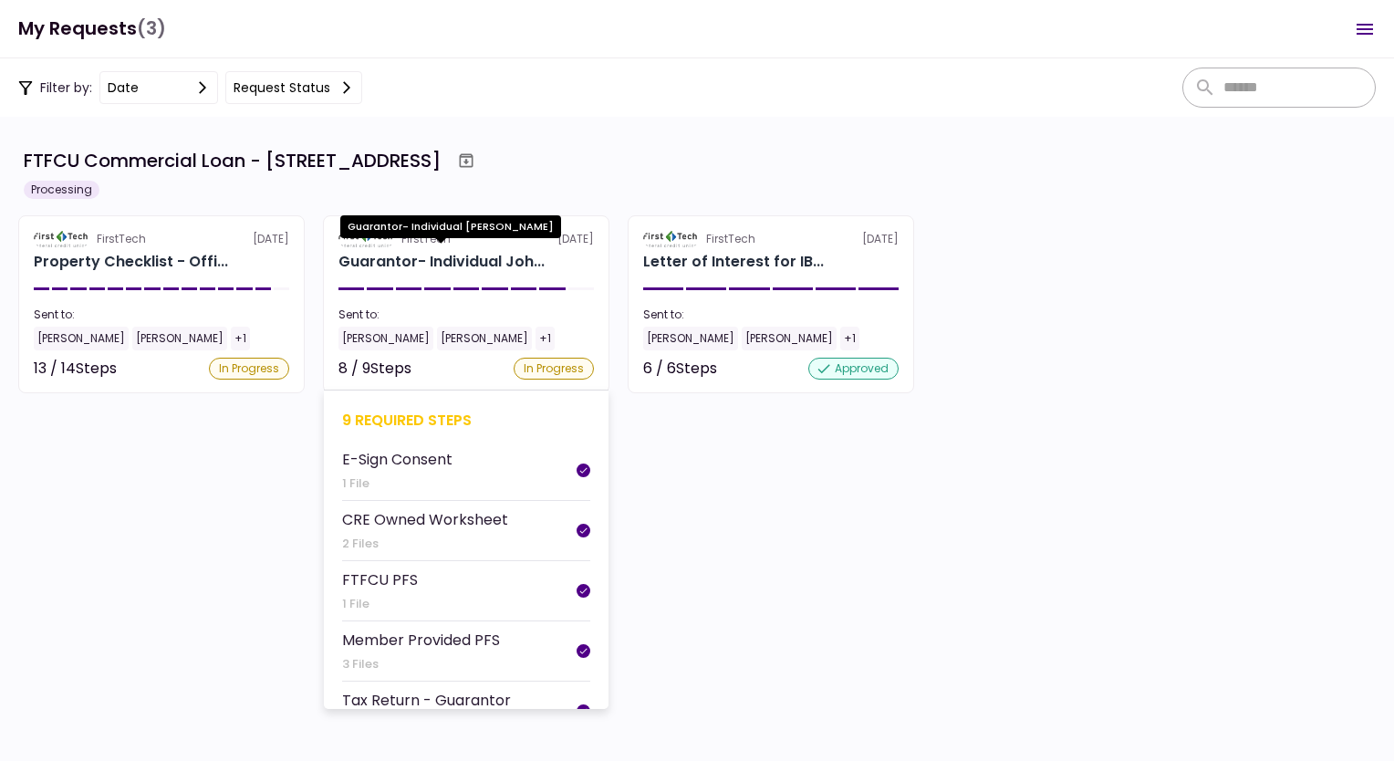
click at [464, 272] on div "Guarantor- Individual Joh..." at bounding box center [441, 262] width 206 height 22
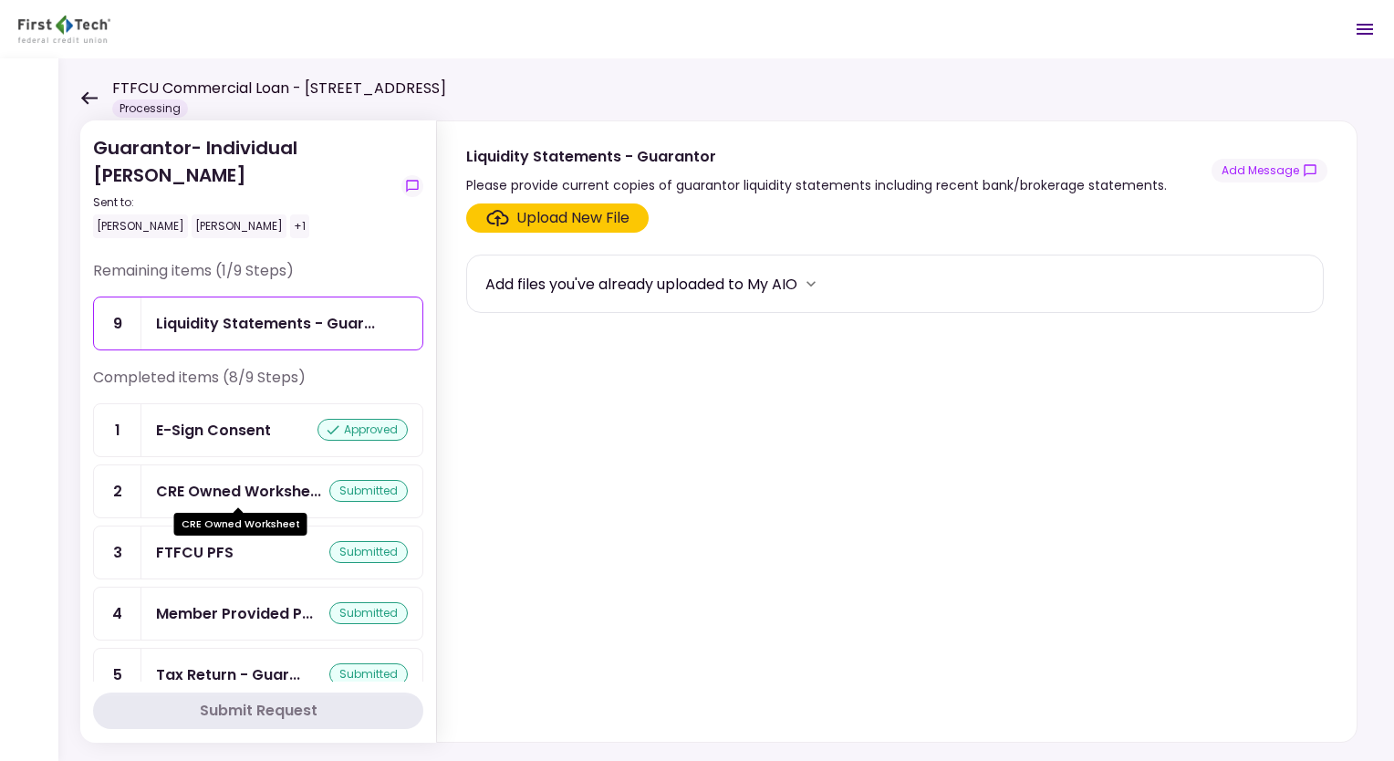
click at [232, 493] on div "CRE Owned Workshe..." at bounding box center [238, 491] width 165 height 23
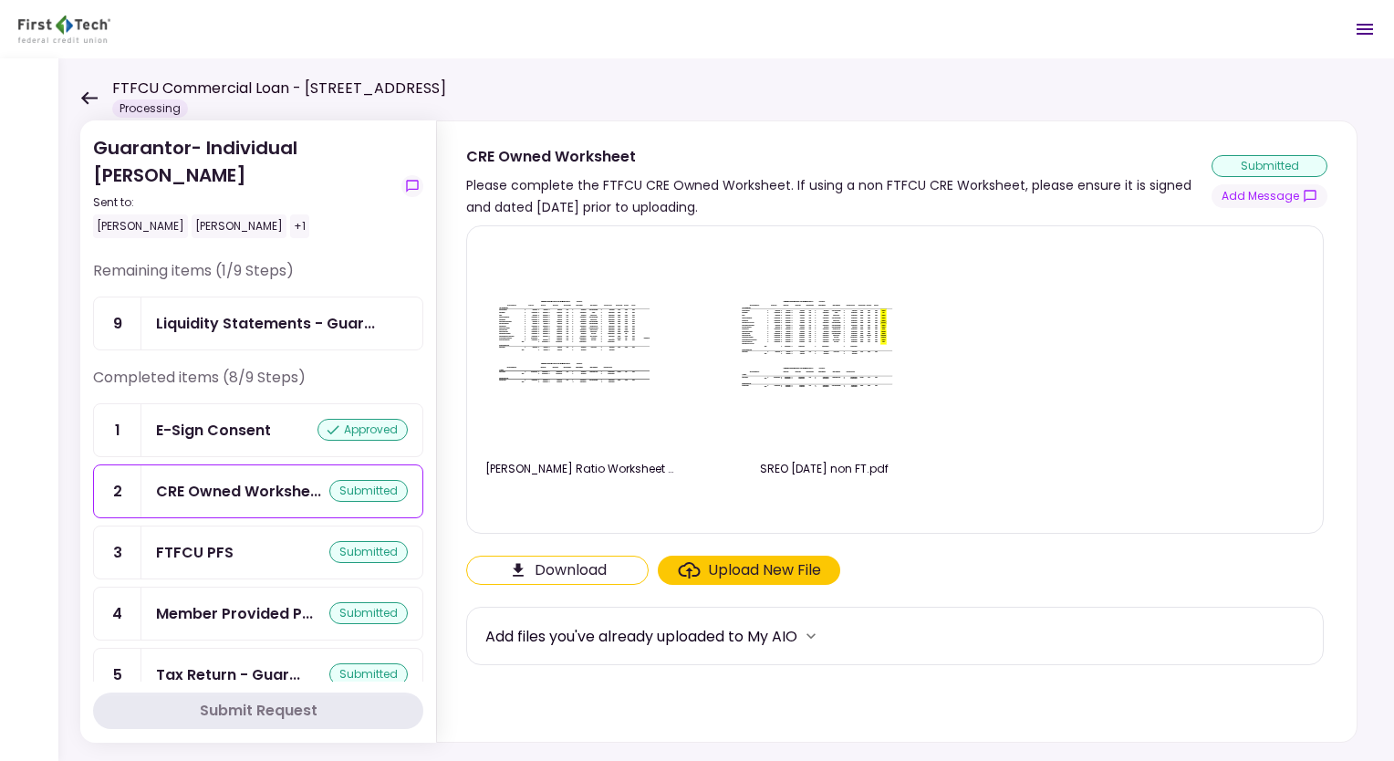
click at [91, 100] on icon at bounding box center [88, 98] width 17 height 14
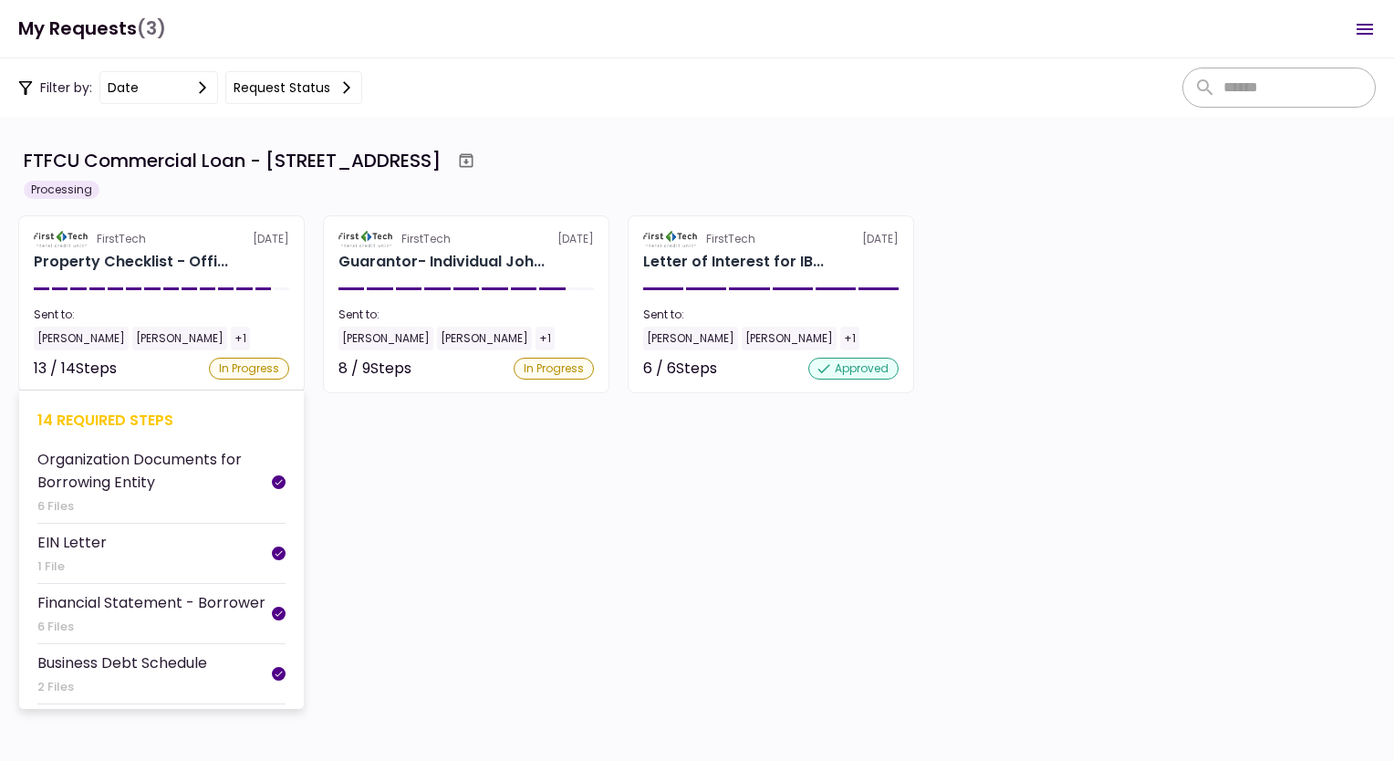
click at [72, 244] on img at bounding box center [62, 239] width 56 height 16
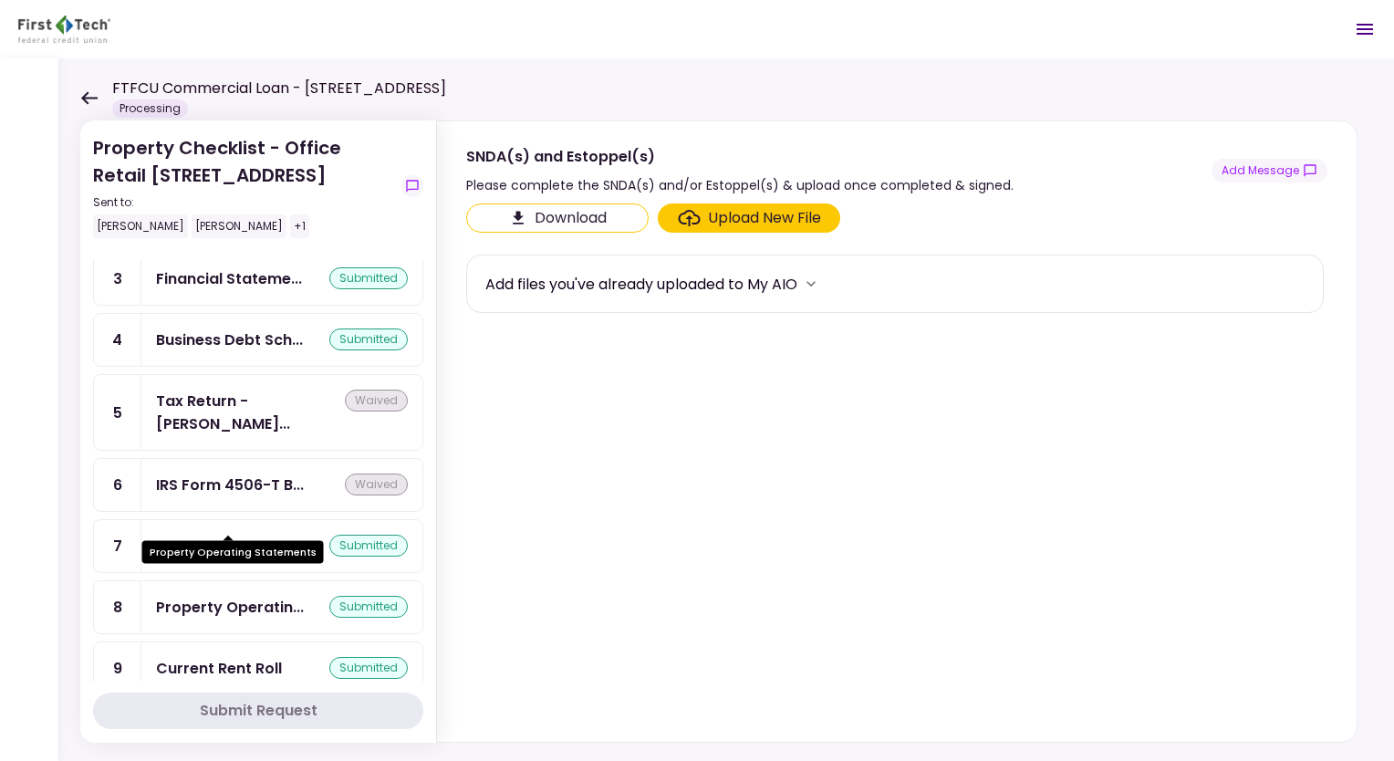
scroll to position [365, 0]
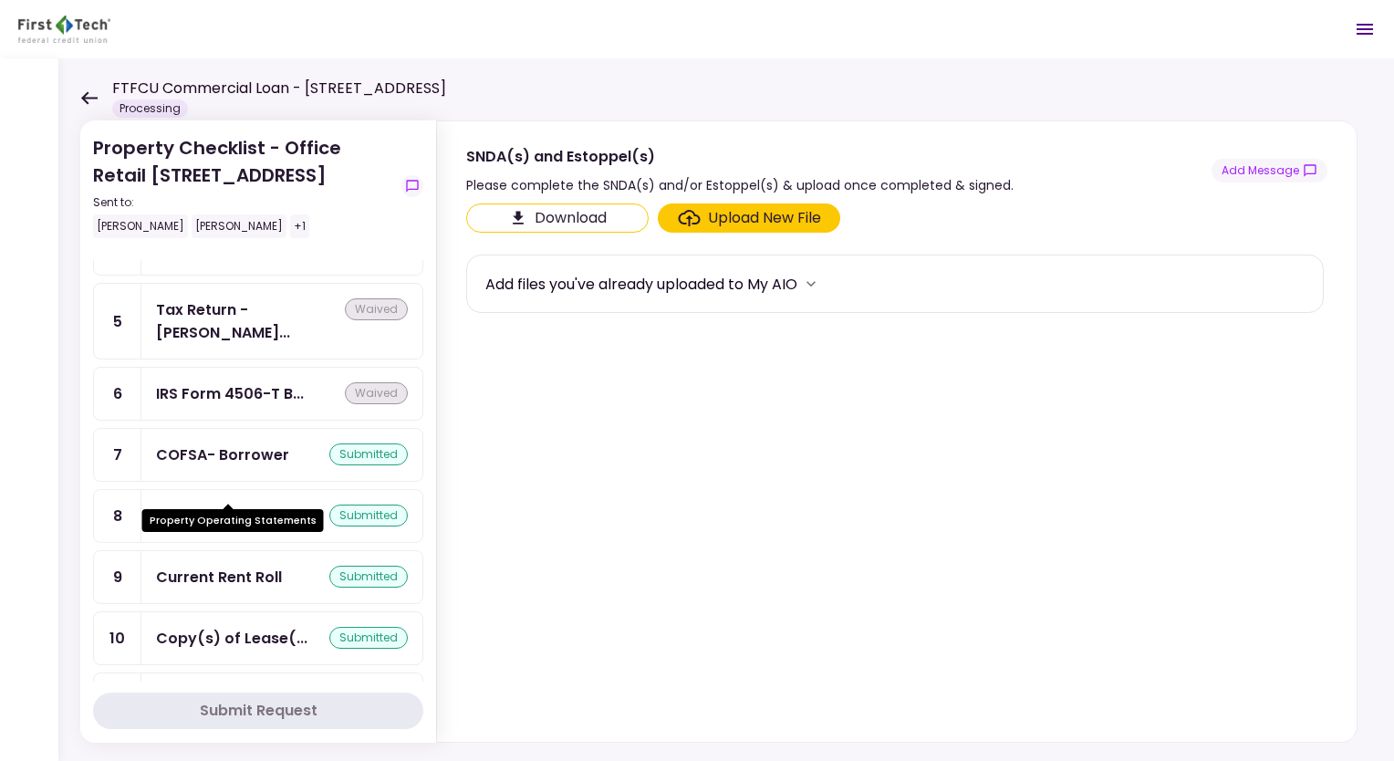
click at [242, 504] on div "Property Operatin..." at bounding box center [230, 515] width 148 height 23
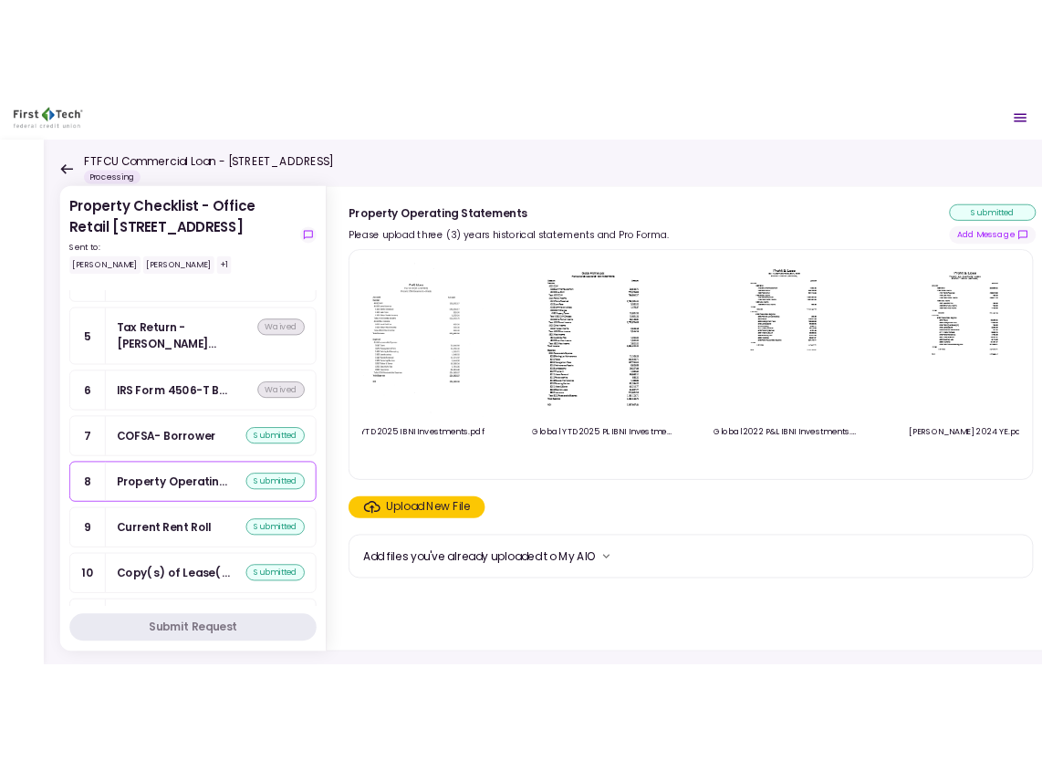
scroll to position [0, 531]
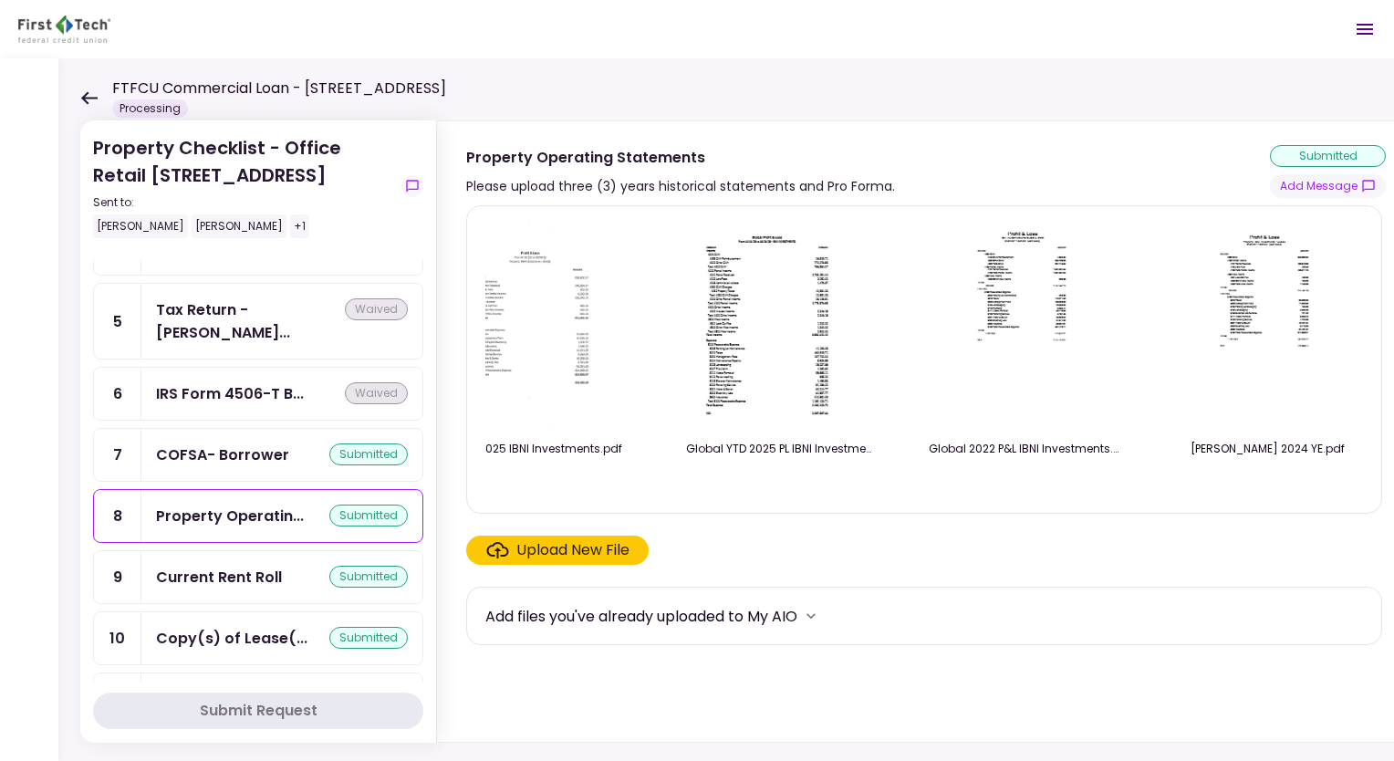
click at [1310, 307] on img at bounding box center [1267, 325] width 162 height 209
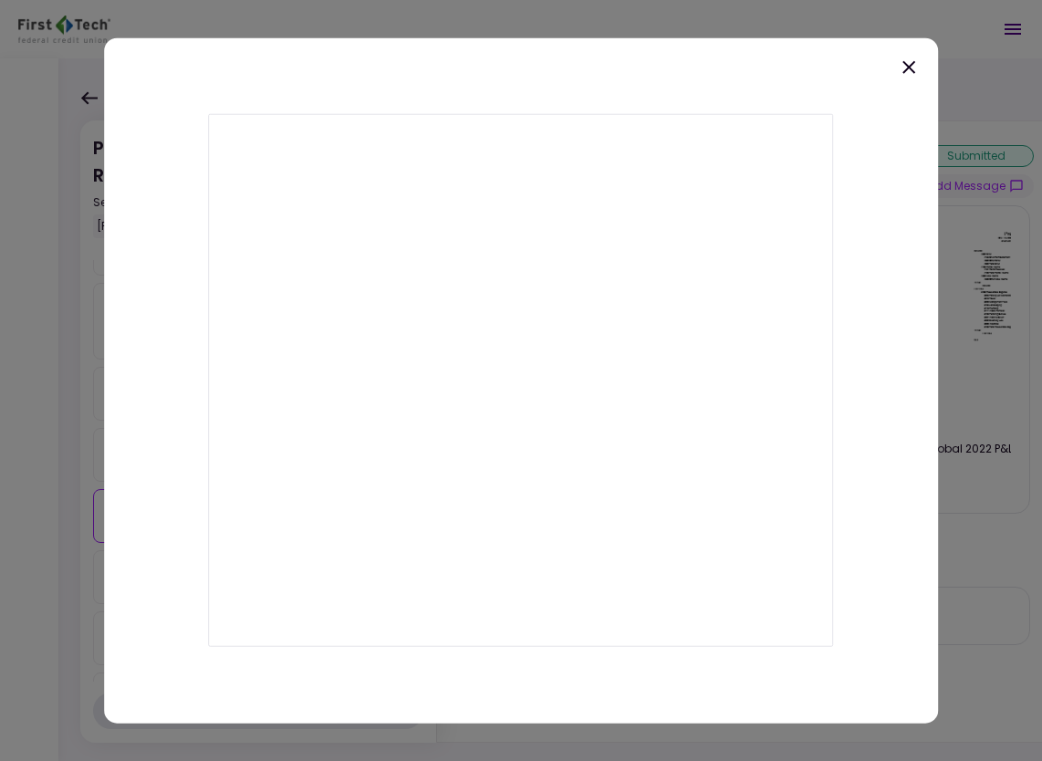
scroll to position [0, 530]
click at [912, 62] on icon at bounding box center [909, 68] width 22 height 22
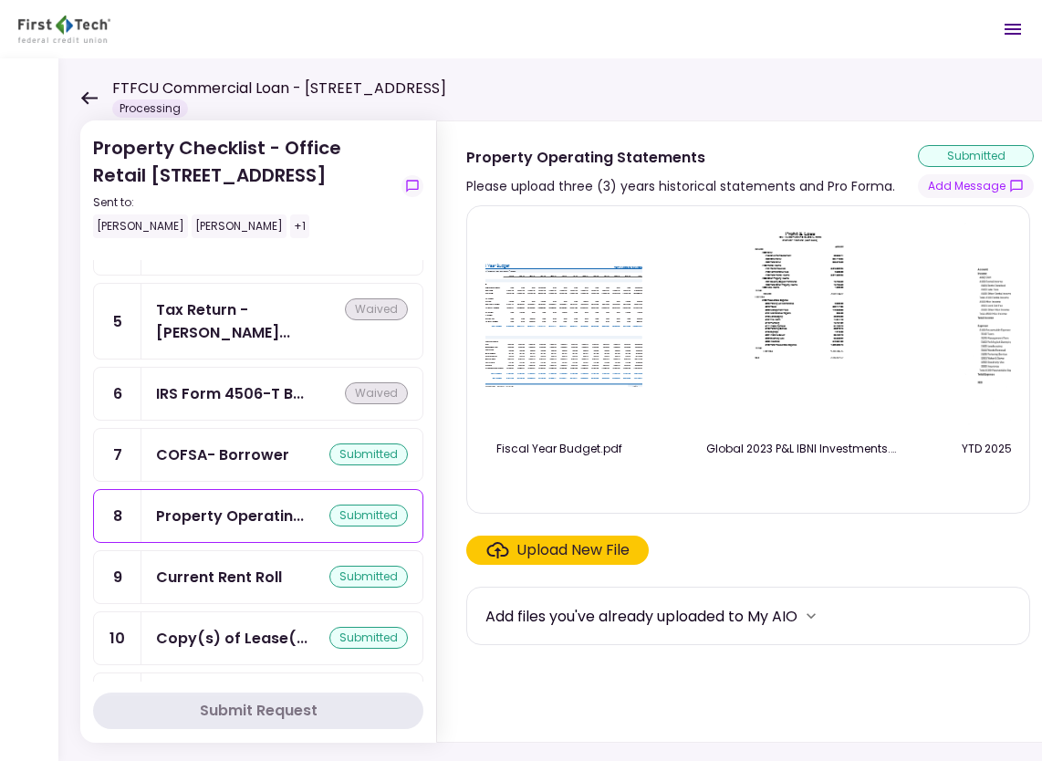
scroll to position [0, 0]
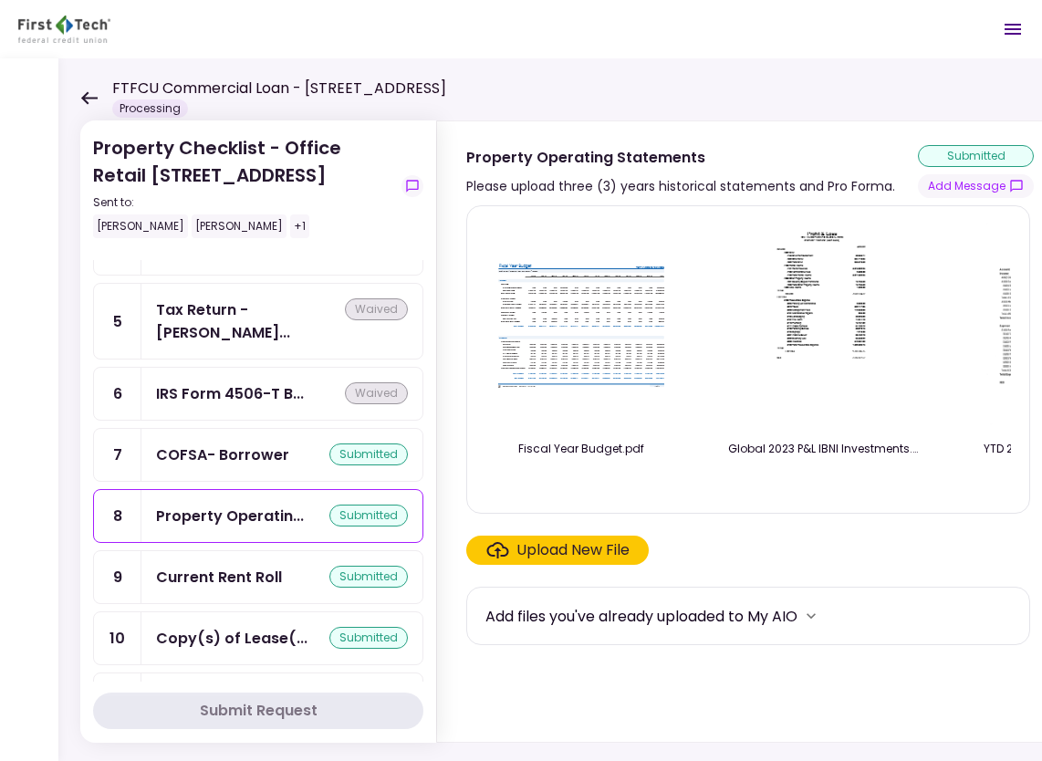
click at [570, 316] on img at bounding box center [581, 325] width 182 height 140
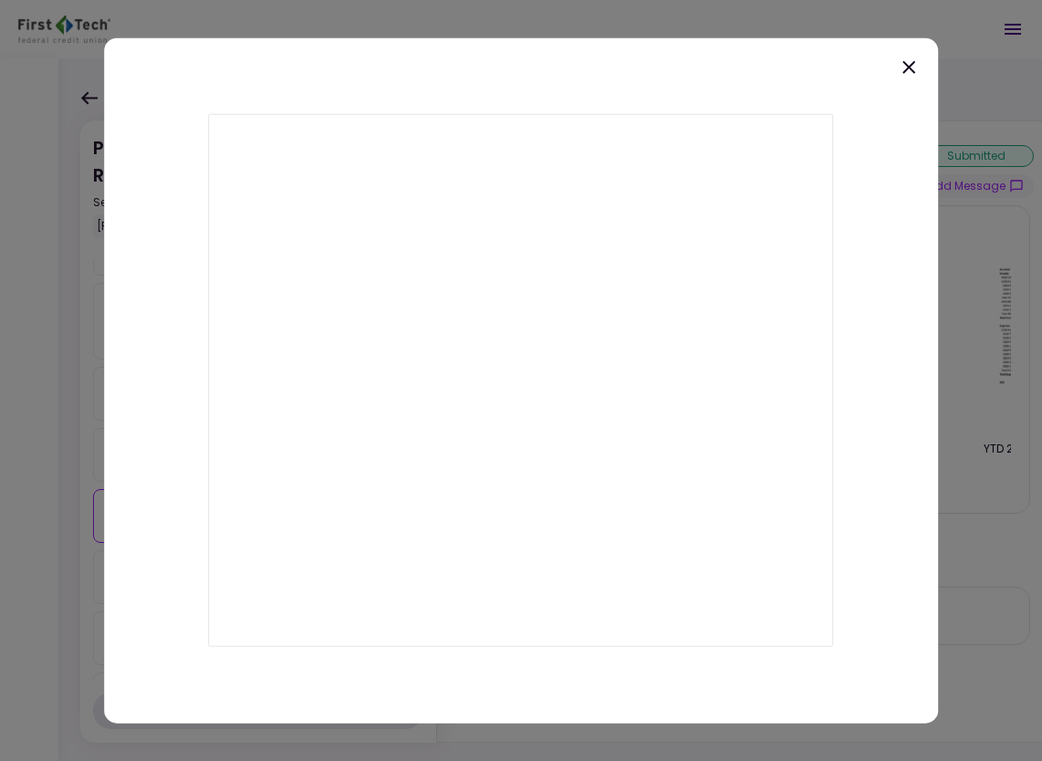
click at [905, 67] on icon at bounding box center [909, 68] width 22 height 22
